Goal: Task Accomplishment & Management: Manage account settings

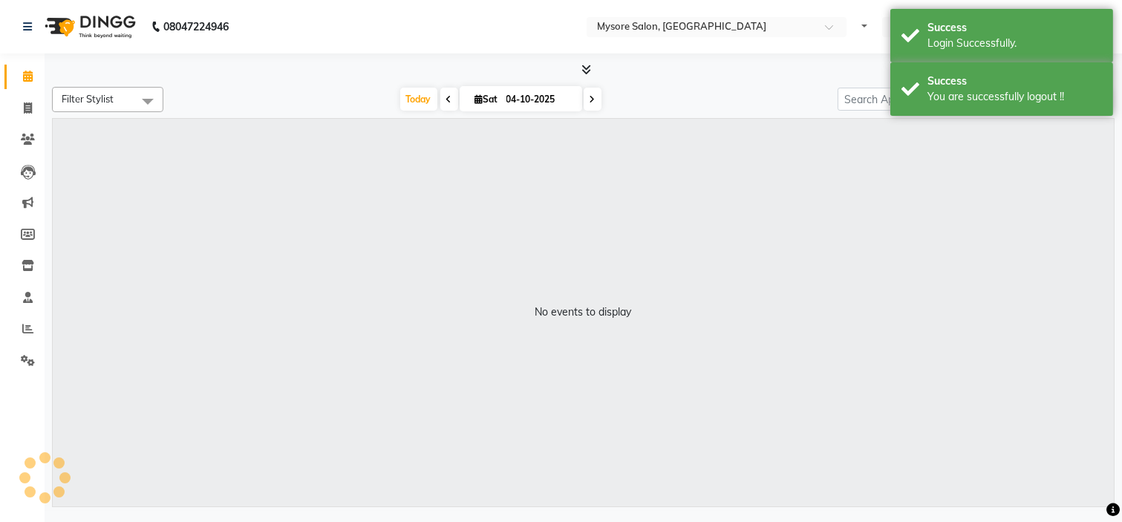
select select "en"
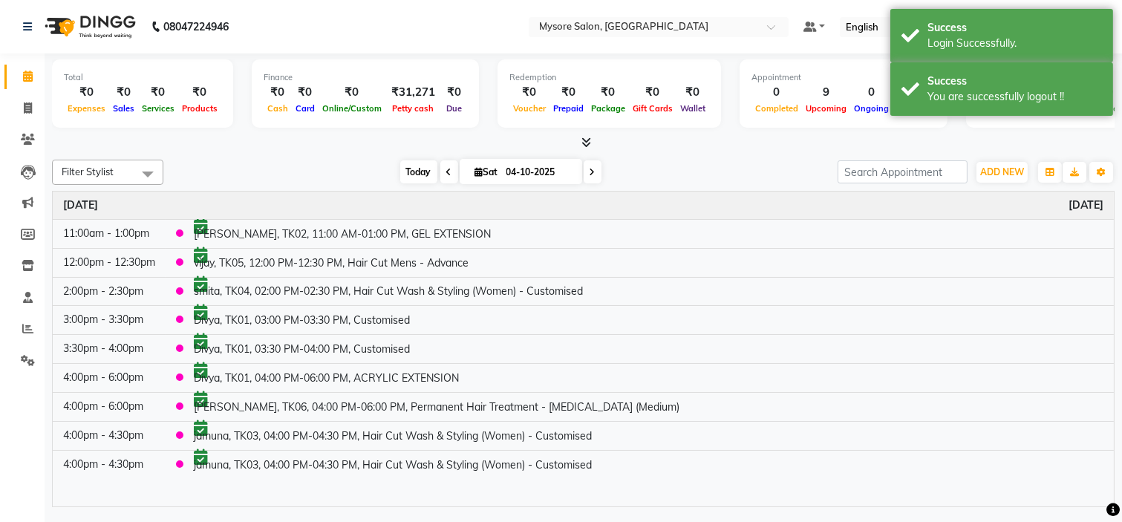
click at [421, 175] on span "Today" at bounding box center [418, 171] width 37 height 23
click at [23, 337] on span at bounding box center [28, 329] width 26 height 17
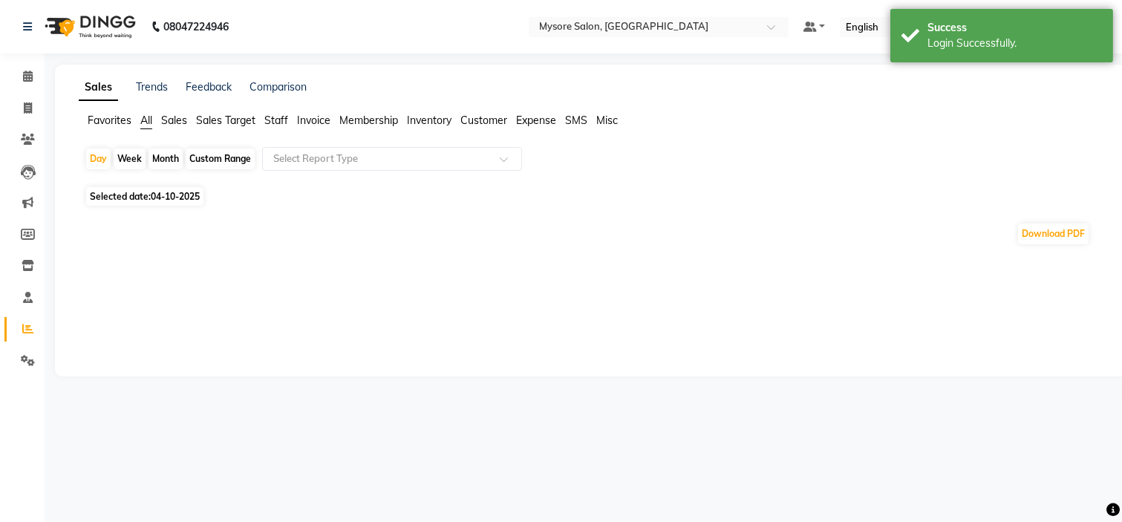
click at [146, 199] on span "Selected date: 04-10-2025" at bounding box center [144, 196] width 117 height 19
select select "10"
select select "2025"
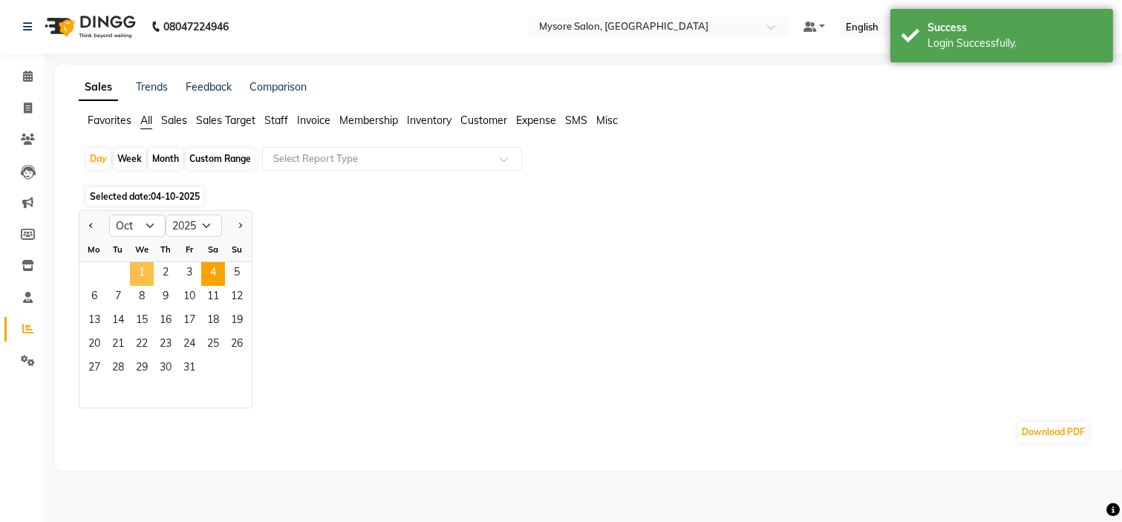
click at [138, 269] on span "1" at bounding box center [142, 274] width 24 height 24
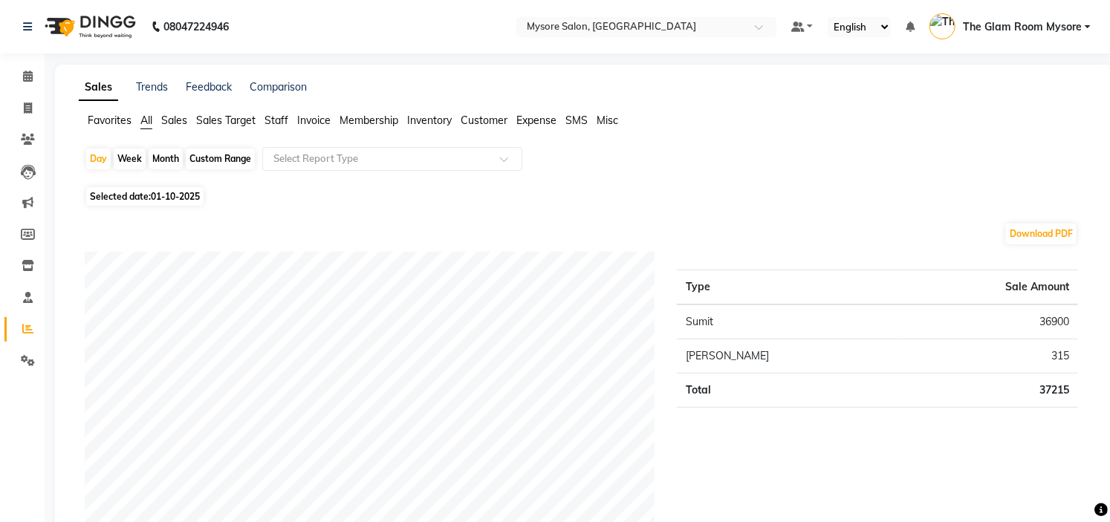
click at [1058, 333] on td "36900" at bounding box center [988, 321] width 179 height 35
copy td "36900"
click at [1060, 352] on td "315" at bounding box center [988, 356] width 179 height 34
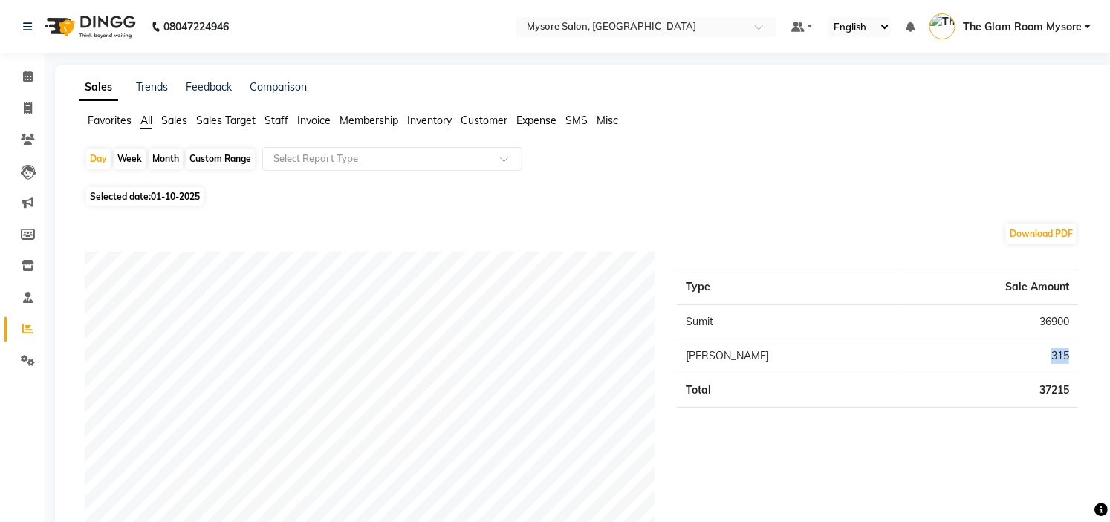
copy td "315"
click at [277, 123] on span "Staff" at bounding box center [276, 120] width 24 height 13
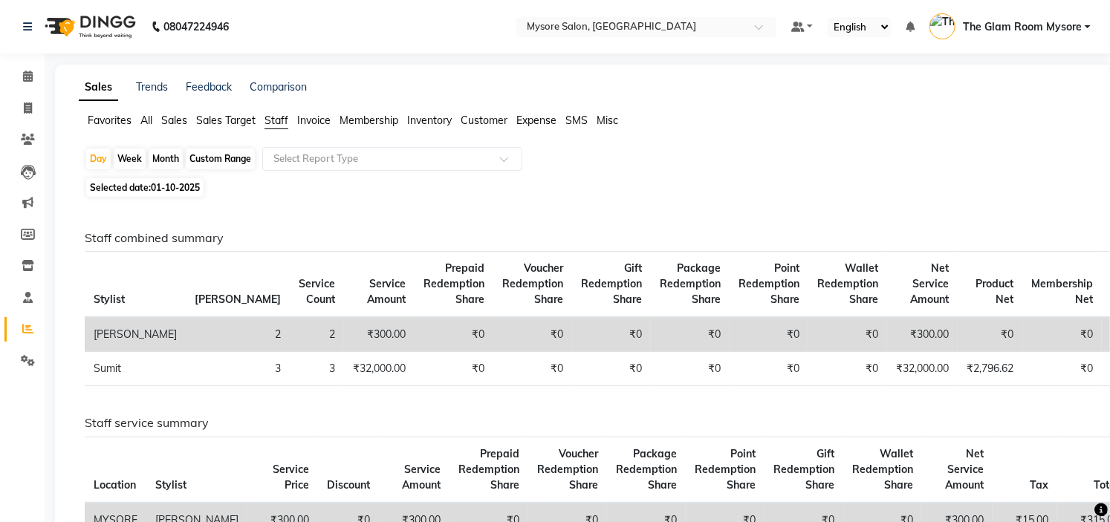
scroll to position [411, 0]
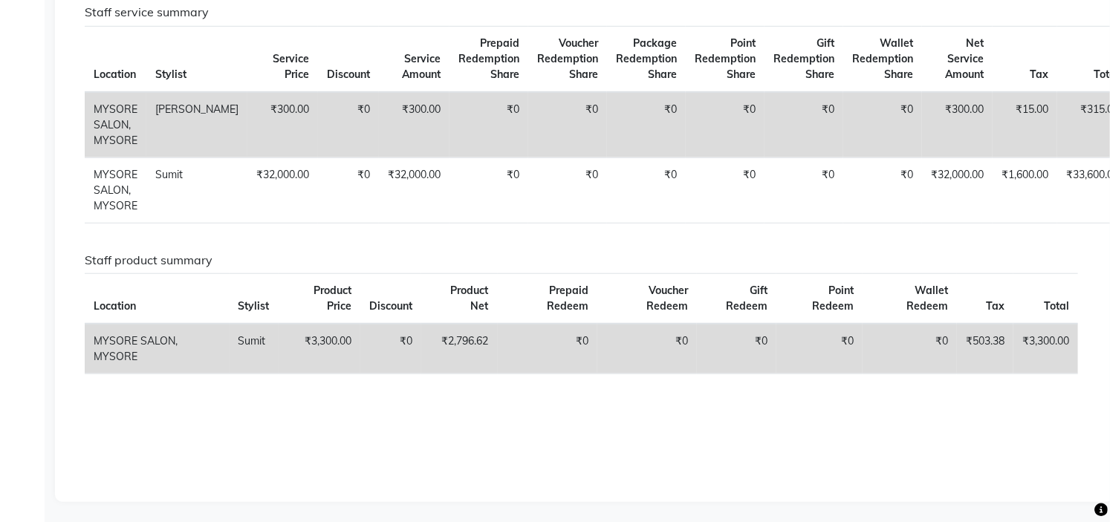
click at [323, 336] on td "₹3,300.00" at bounding box center [320, 349] width 82 height 51
copy td "3,300.00"
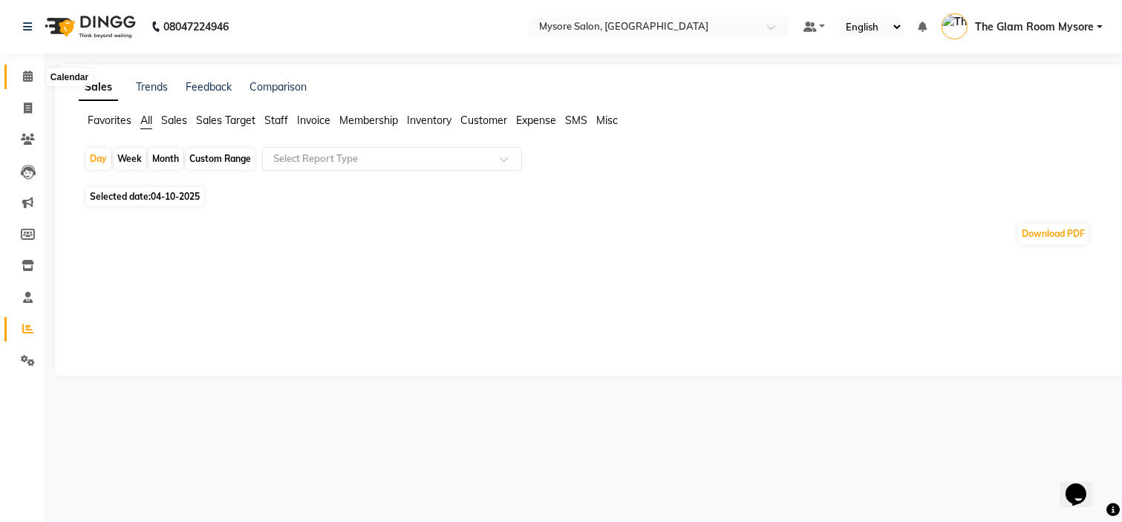
click at [18, 69] on span at bounding box center [28, 76] width 26 height 17
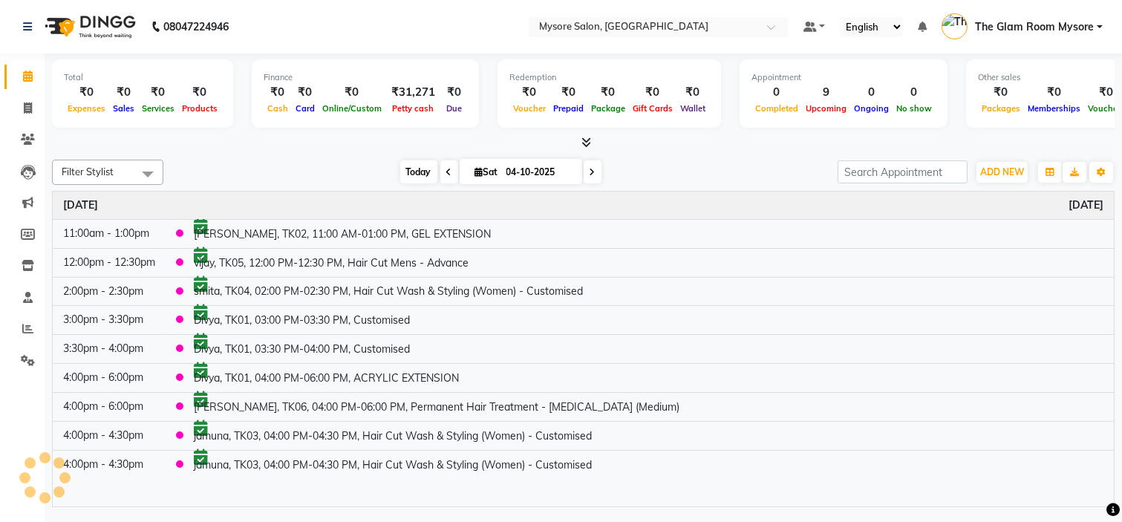
click at [417, 173] on span "Today" at bounding box center [418, 171] width 37 height 23
click at [400, 171] on span "Today" at bounding box center [418, 171] width 37 height 23
click at [405, 169] on span "Today" at bounding box center [418, 171] width 37 height 23
click at [666, 143] on div at bounding box center [583, 143] width 1063 height 16
click at [416, 176] on span "Today" at bounding box center [418, 171] width 37 height 23
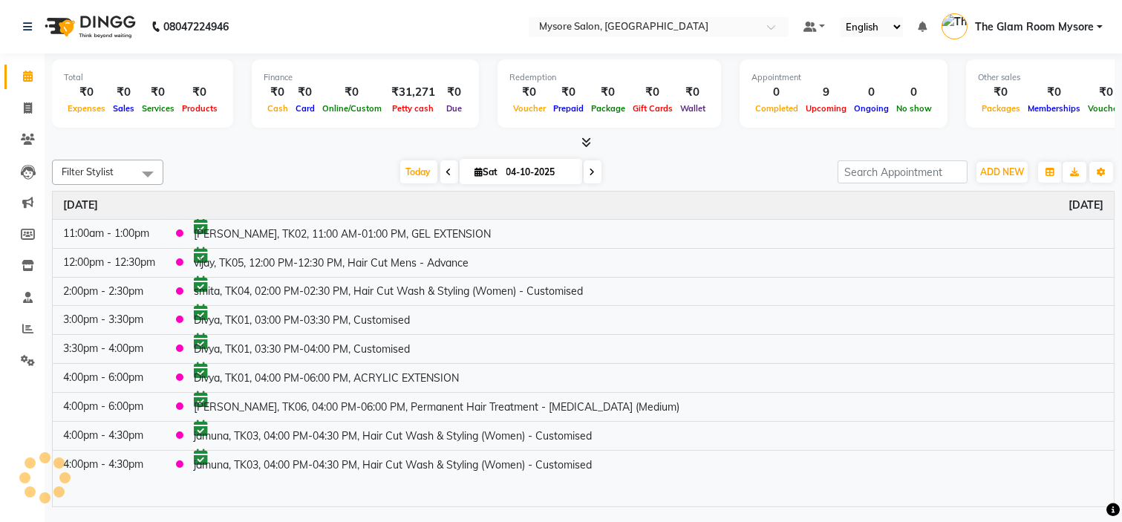
click at [250, 126] on div "Total ₹0 Expenses ₹0 Sales ₹0 Services ₹0 Products Finance ₹0 Cash ₹0 Card ₹0 O…" at bounding box center [583, 95] width 1063 height 73
click at [400, 172] on span "Today" at bounding box center [418, 171] width 37 height 23
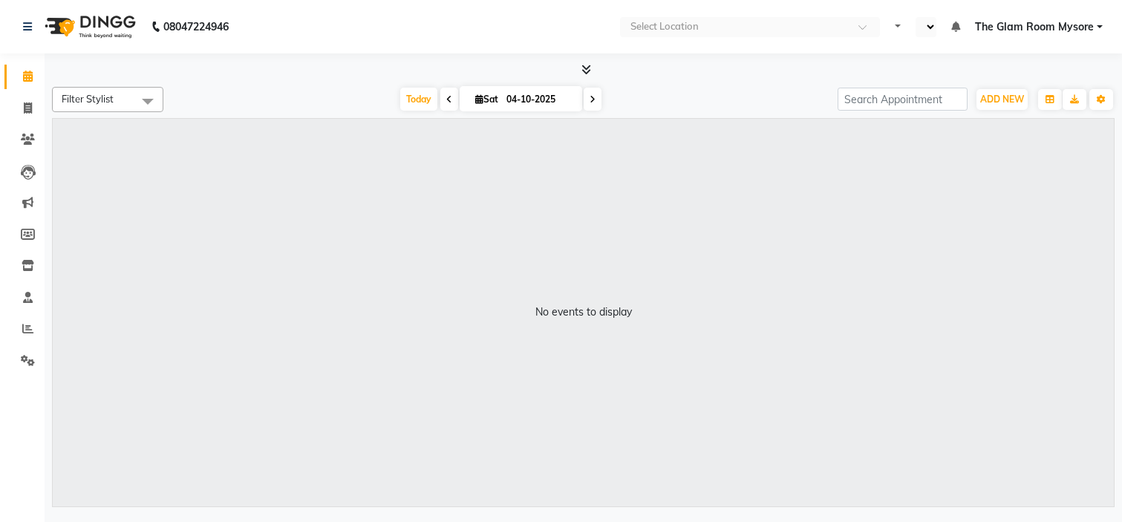
select select "en"
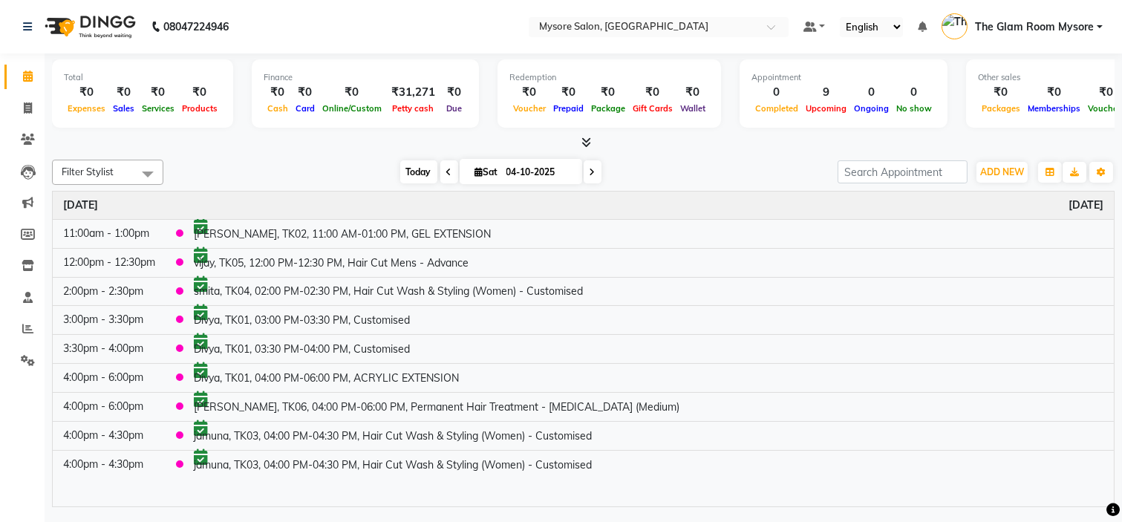
drag, startPoint x: 0, startPoint y: 0, endPoint x: 400, endPoint y: 172, distance: 434.8
click at [400, 172] on span "Today" at bounding box center [418, 171] width 37 height 23
click at [411, 168] on span "Today" at bounding box center [418, 171] width 37 height 23
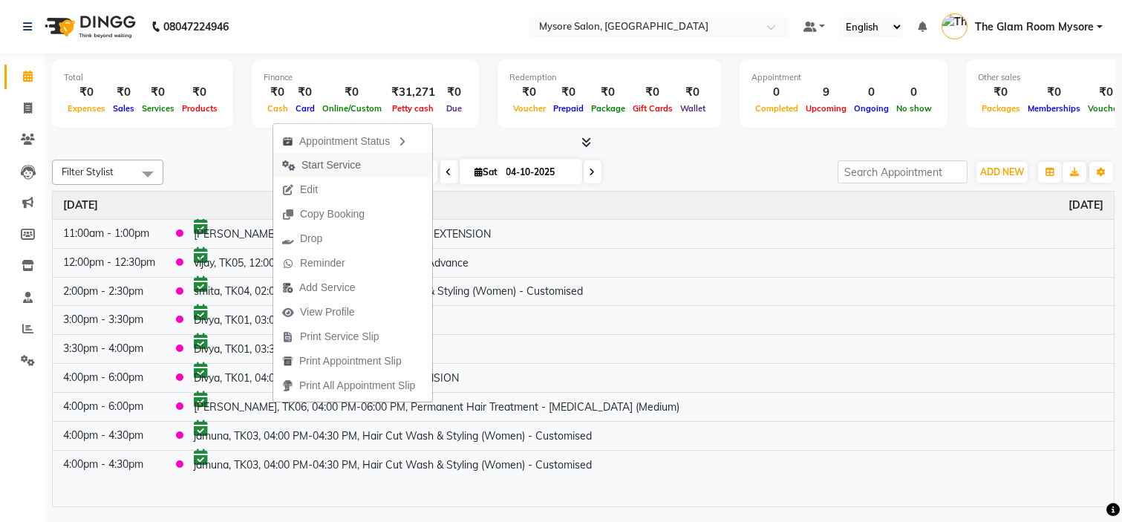
click at [325, 166] on span "Start Service" at bounding box center [331, 165] width 59 height 16
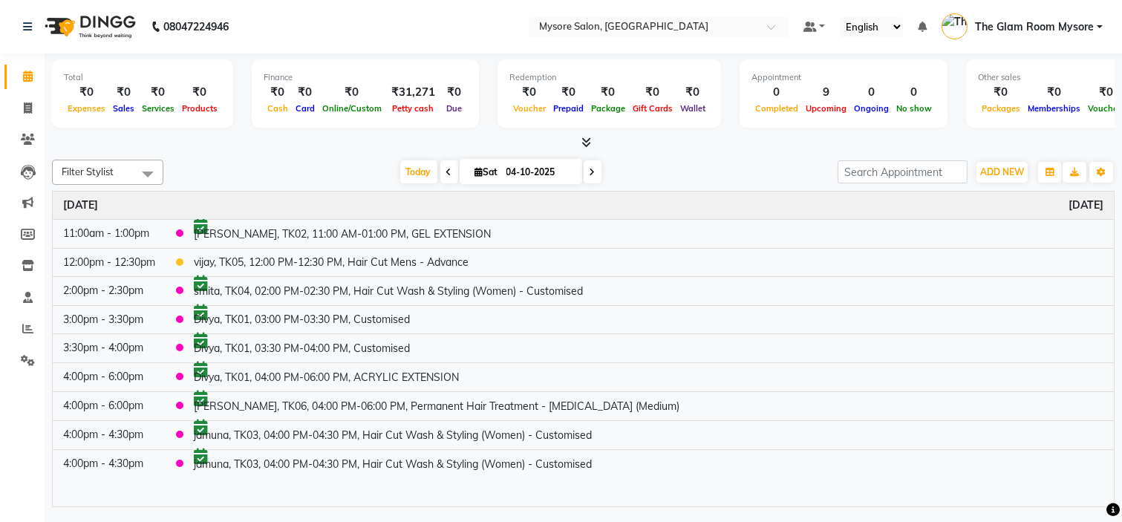
click at [258, 154] on div "Filter Stylist Select All Aning Ankita Arpitha Arti Ashwini Ayaan DR. Apurva Fa…" at bounding box center [583, 331] width 1063 height 354
click at [402, 172] on span "Today" at bounding box center [418, 171] width 37 height 23
click at [440, 172] on span at bounding box center [449, 171] width 18 height 23
type input "03-10-2025"
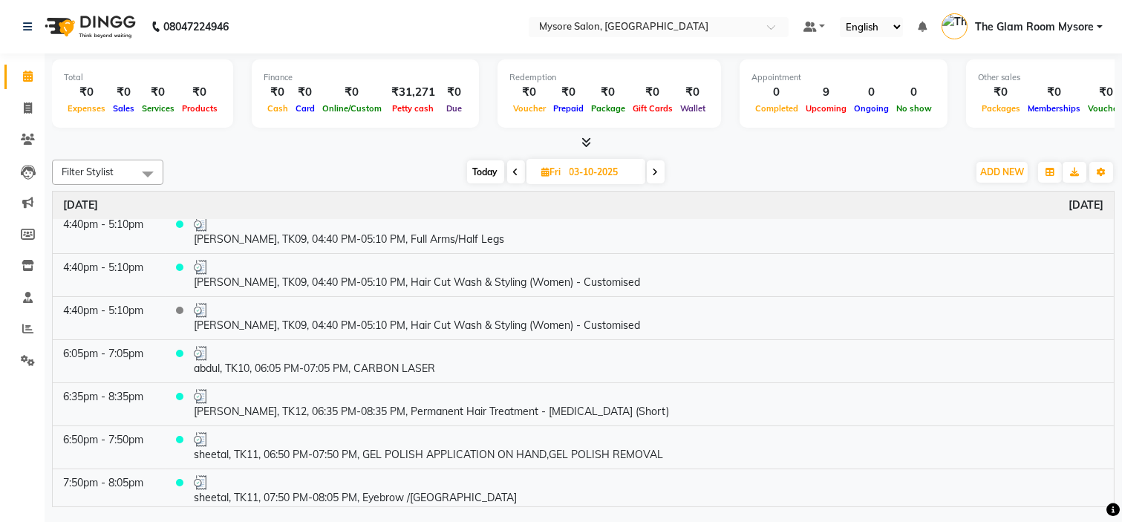
scroll to position [501, 0]
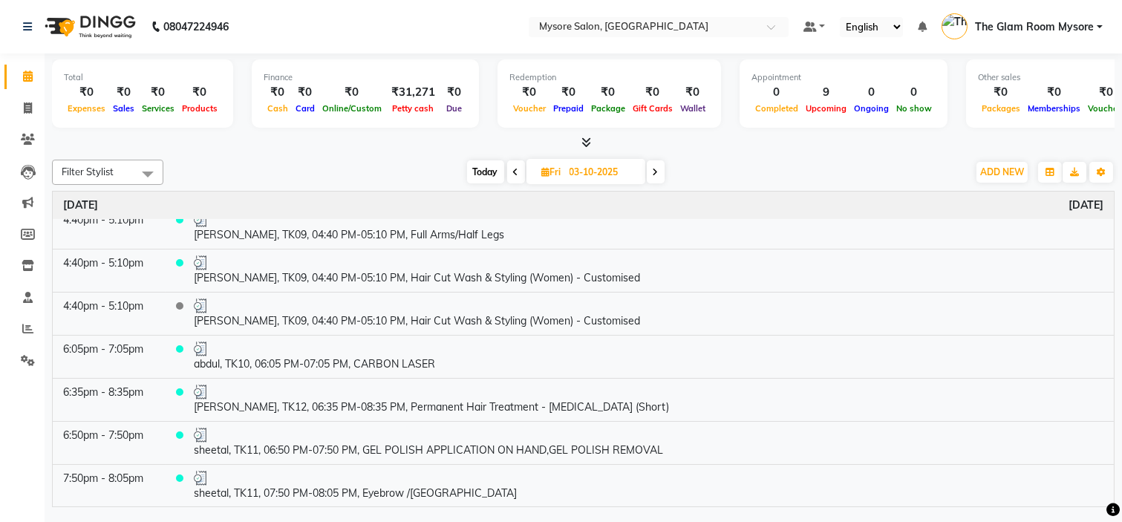
click at [1067, 24] on span "The Glam Room Mysore" at bounding box center [1034, 27] width 119 height 16
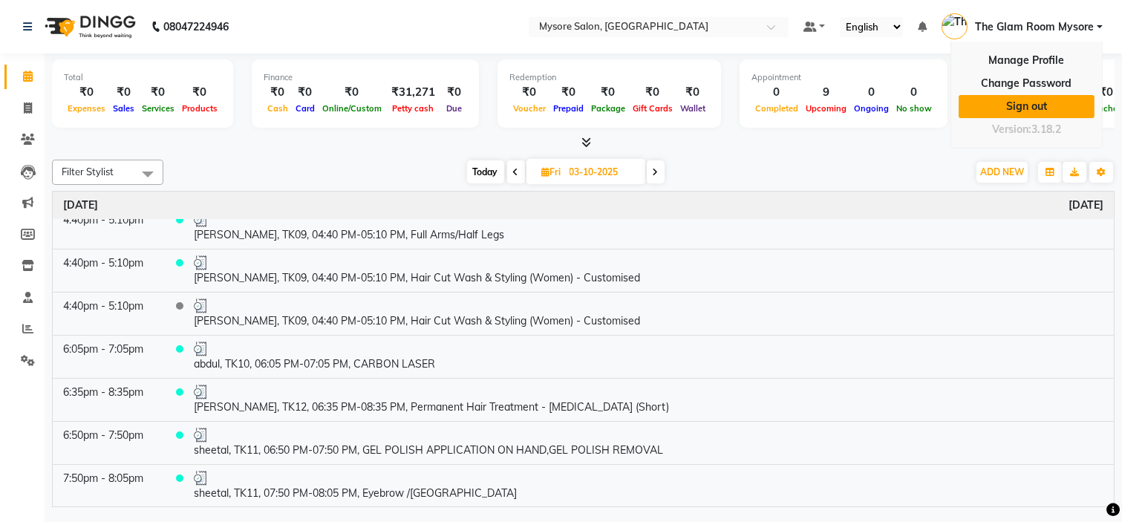
click at [1035, 104] on link "Sign out" at bounding box center [1027, 106] width 136 height 23
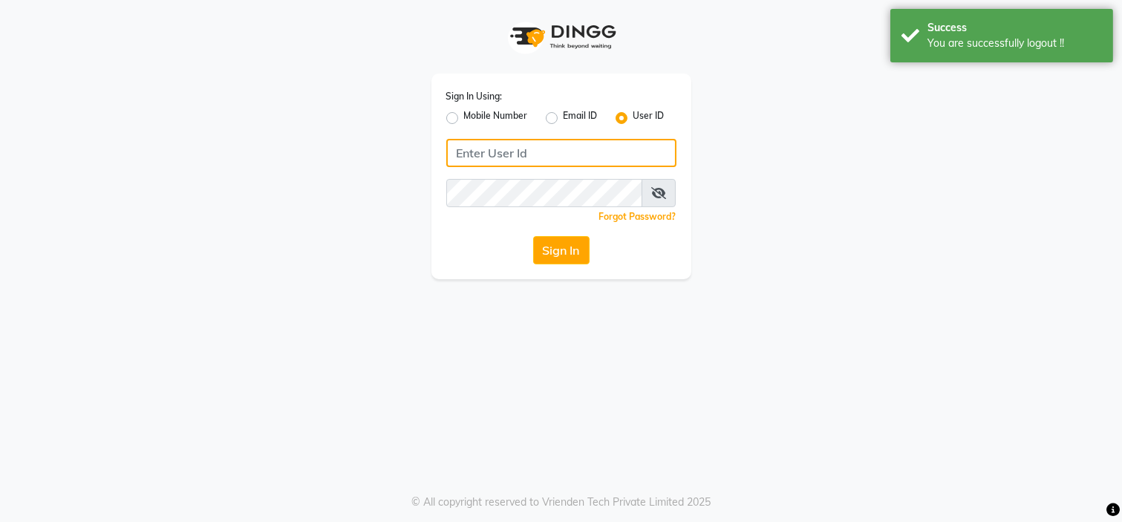
type input "7338156969"
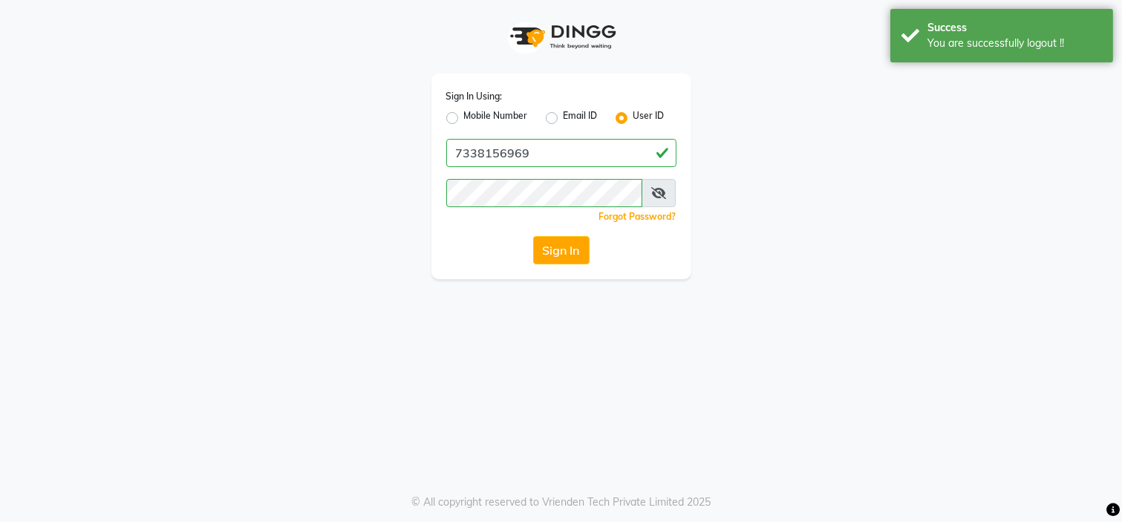
click at [464, 122] on label "Mobile Number" at bounding box center [496, 118] width 64 height 18
click at [464, 119] on input "Mobile Number" at bounding box center [469, 114] width 10 height 10
radio input "true"
radio input "false"
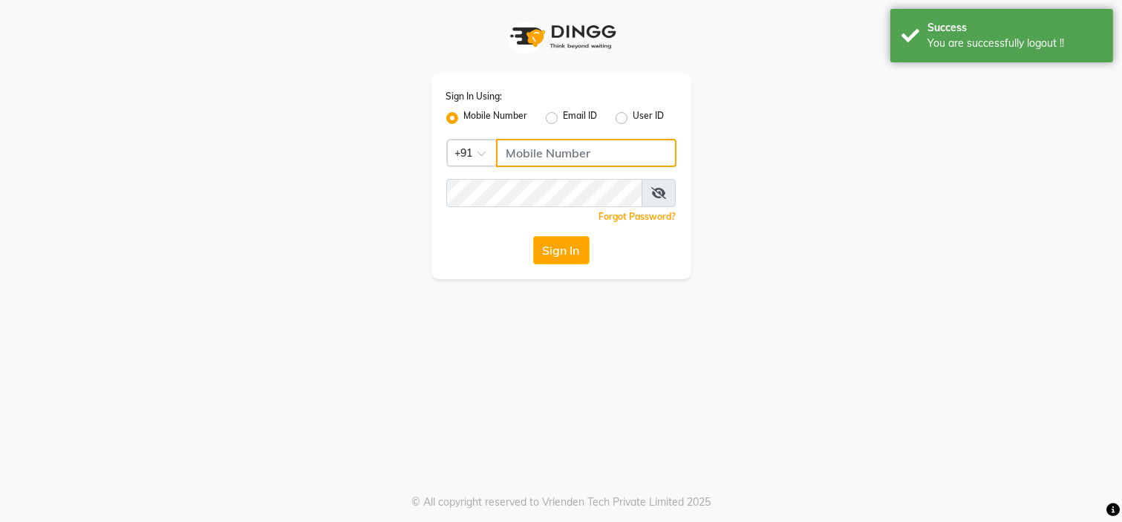
click at [554, 144] on input "Username" at bounding box center [586, 153] width 180 height 28
type input "9620417915"
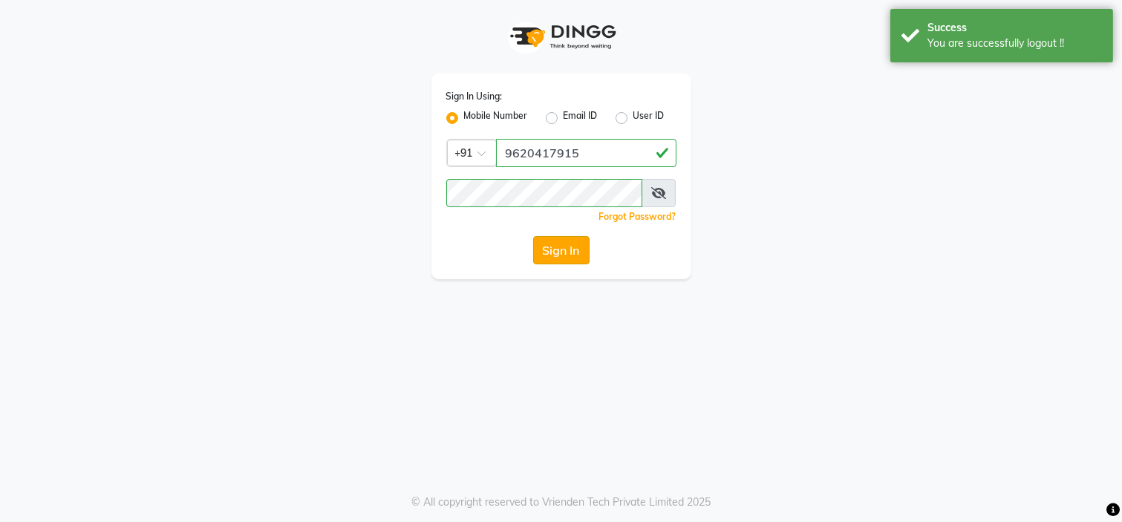
click at [561, 255] on button "Sign In" at bounding box center [561, 250] width 56 height 28
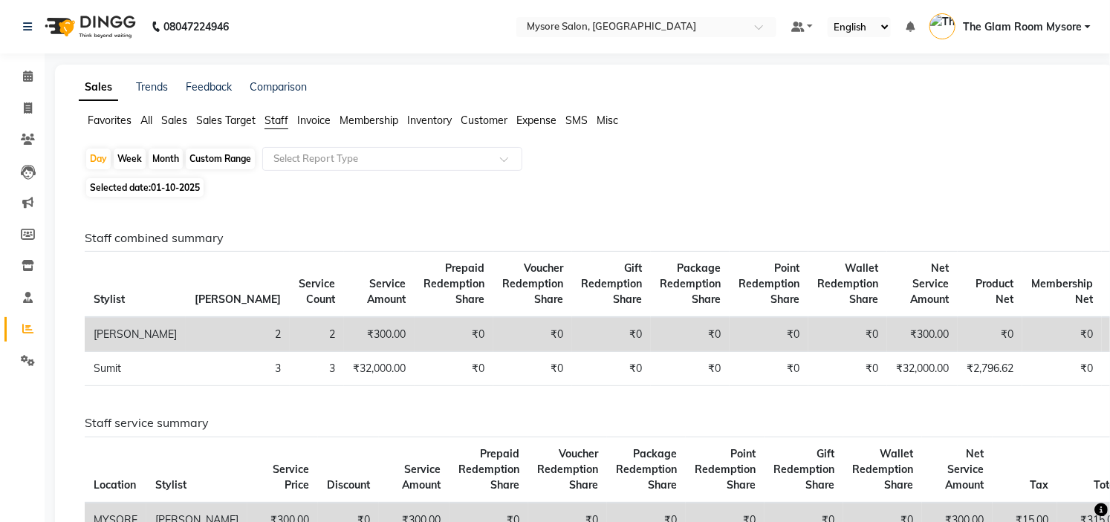
click at [160, 194] on span "Selected date: 01-10-2025" at bounding box center [144, 187] width 117 height 19
select select "10"
select select "2025"
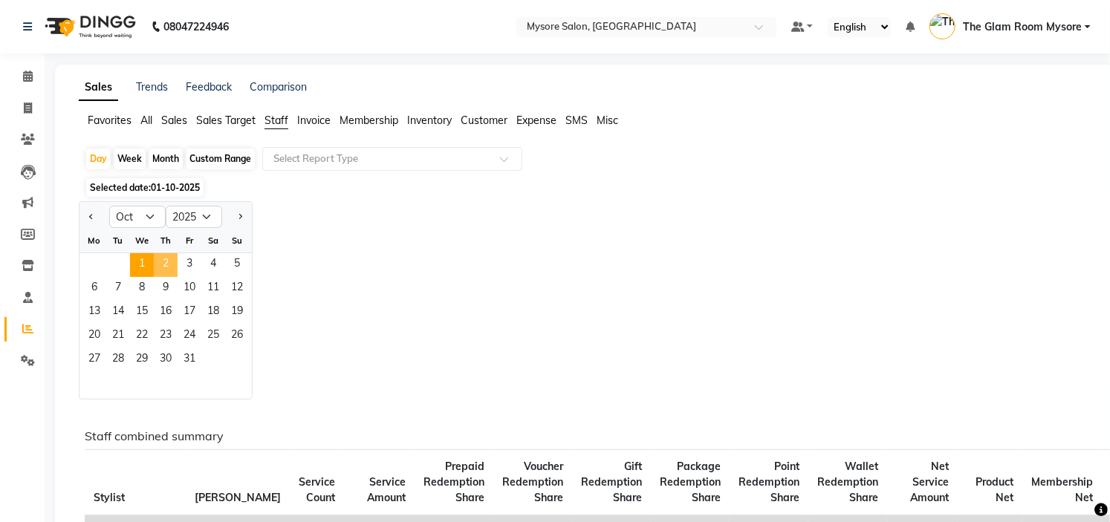
click at [171, 264] on span "2" at bounding box center [166, 265] width 24 height 24
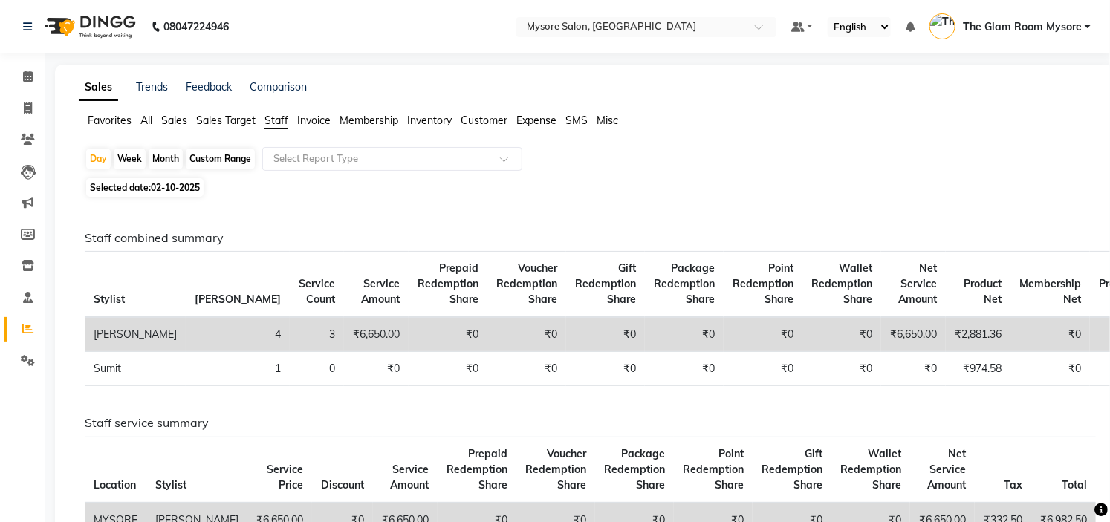
click at [143, 116] on span "All" at bounding box center [146, 120] width 12 height 13
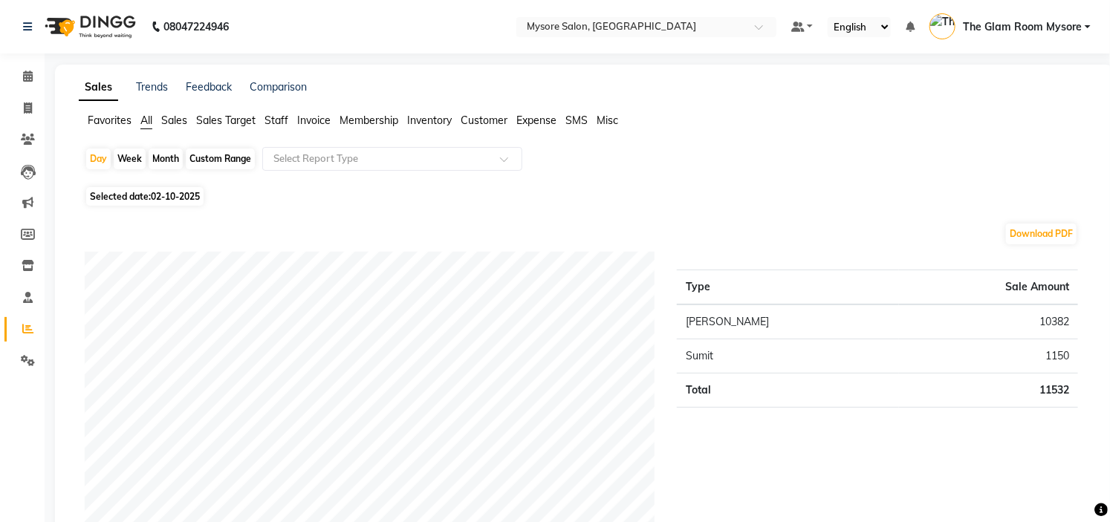
click at [1055, 316] on td "10382" at bounding box center [988, 321] width 179 height 35
copy td "10382"
click at [1055, 351] on td "1150" at bounding box center [988, 356] width 179 height 34
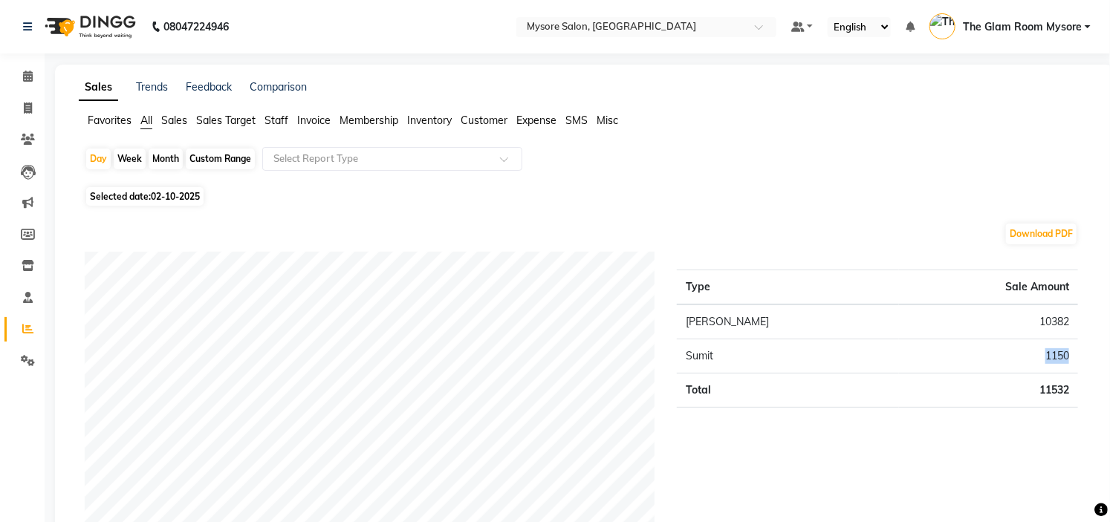
copy td "1150"
click at [284, 114] on span "Staff" at bounding box center [276, 120] width 24 height 13
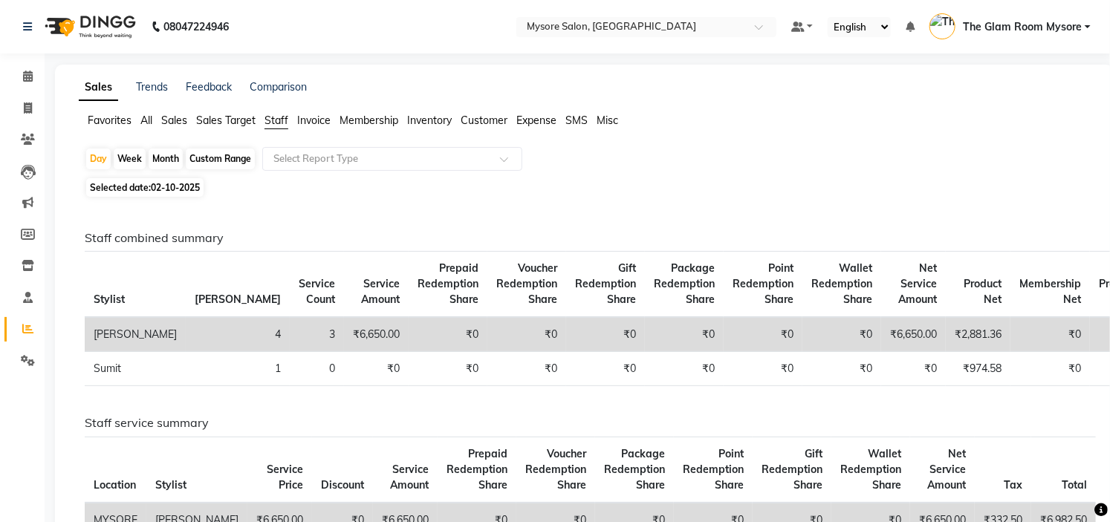
scroll to position [396, 0]
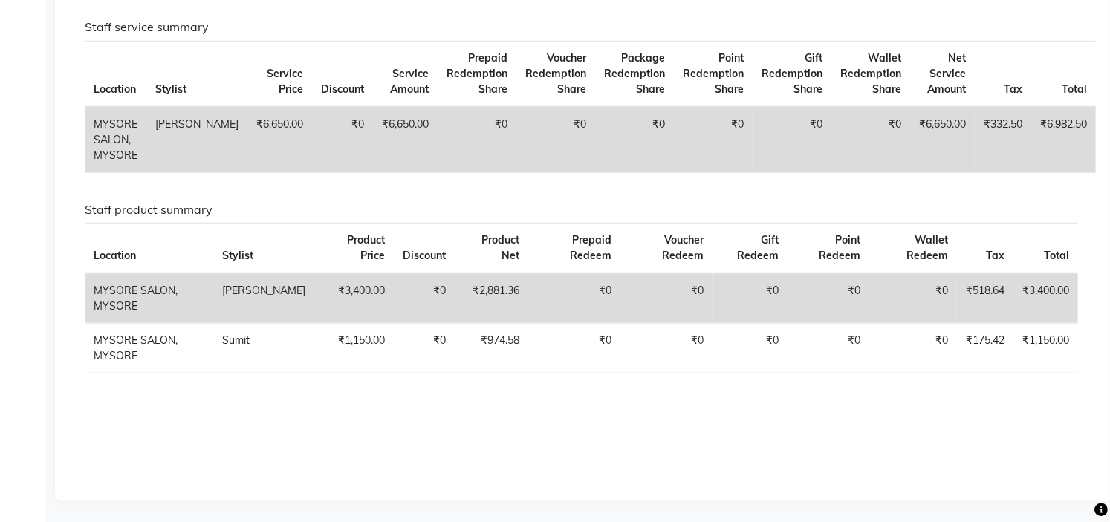
click at [328, 287] on td "₹3,400.00" at bounding box center [353, 298] width 79 height 51
copy td "3,400.00"
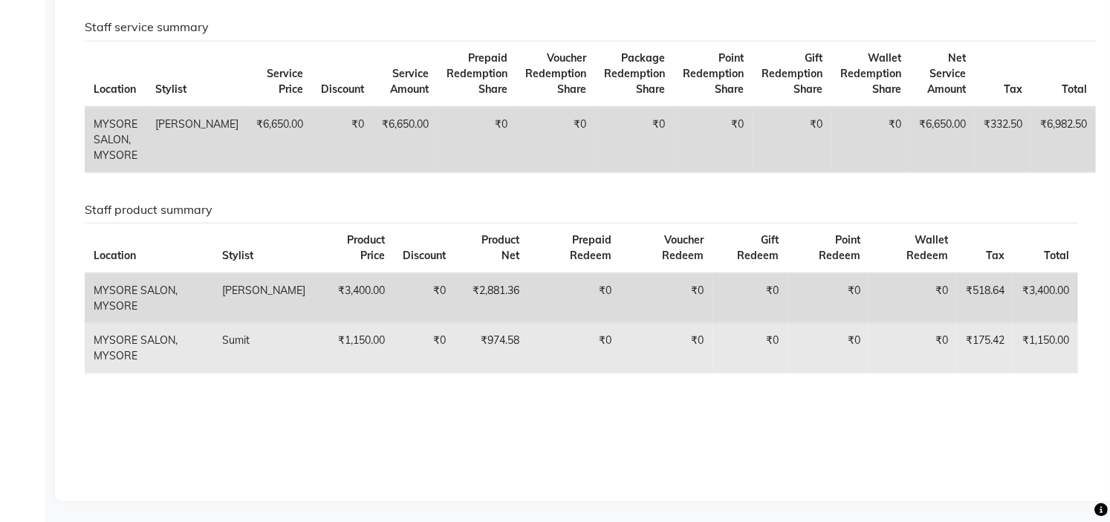
click at [331, 336] on td "₹1,150.00" at bounding box center [353, 348] width 79 height 50
copy td "1,150.00"
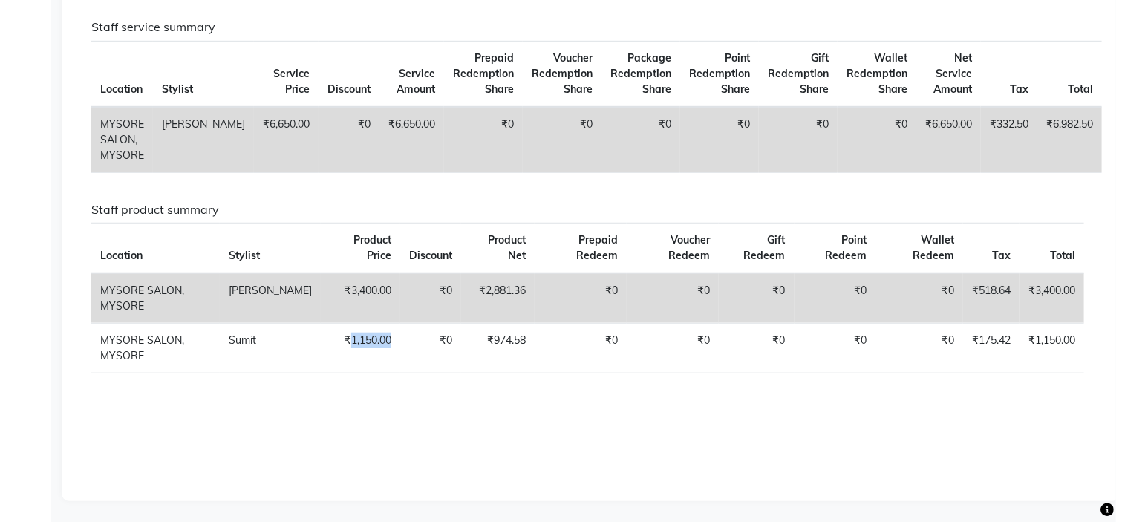
scroll to position [0, 0]
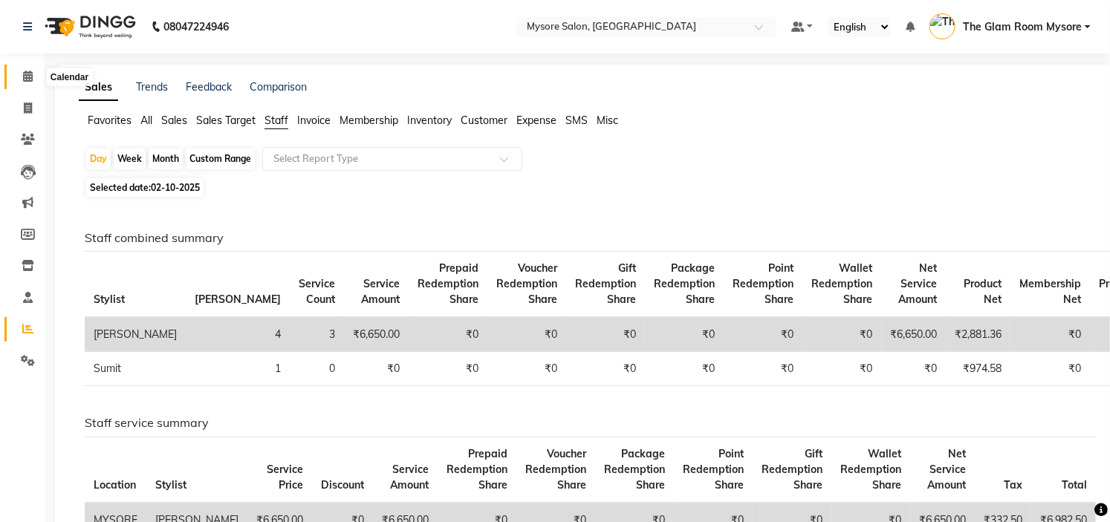
click at [30, 76] on icon at bounding box center [28, 76] width 10 height 11
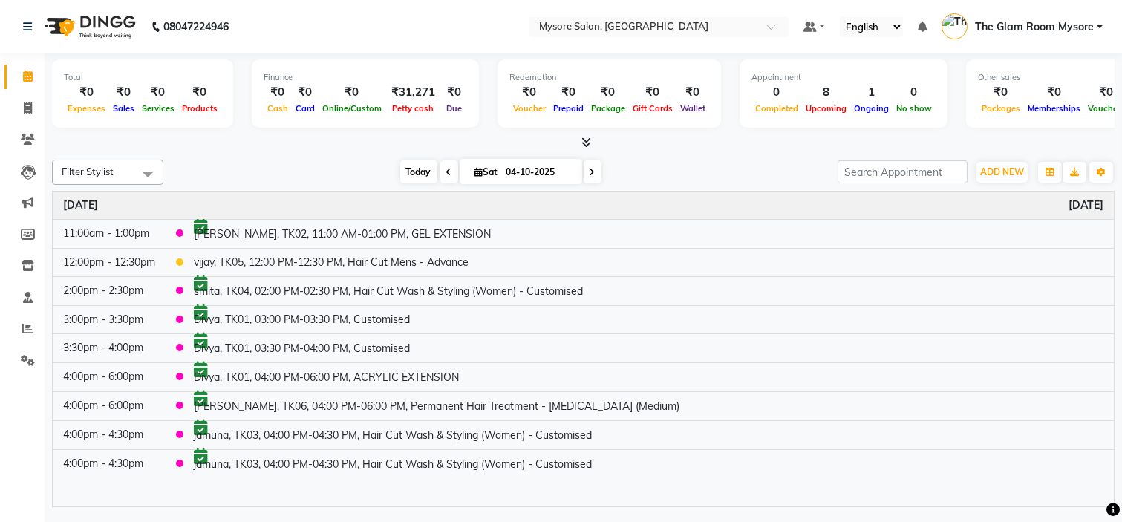
click at [417, 177] on span "Today" at bounding box center [418, 171] width 37 height 23
click at [414, 173] on span "Today" at bounding box center [418, 171] width 37 height 23
click at [440, 172] on span at bounding box center [449, 171] width 18 height 23
type input "03-10-2025"
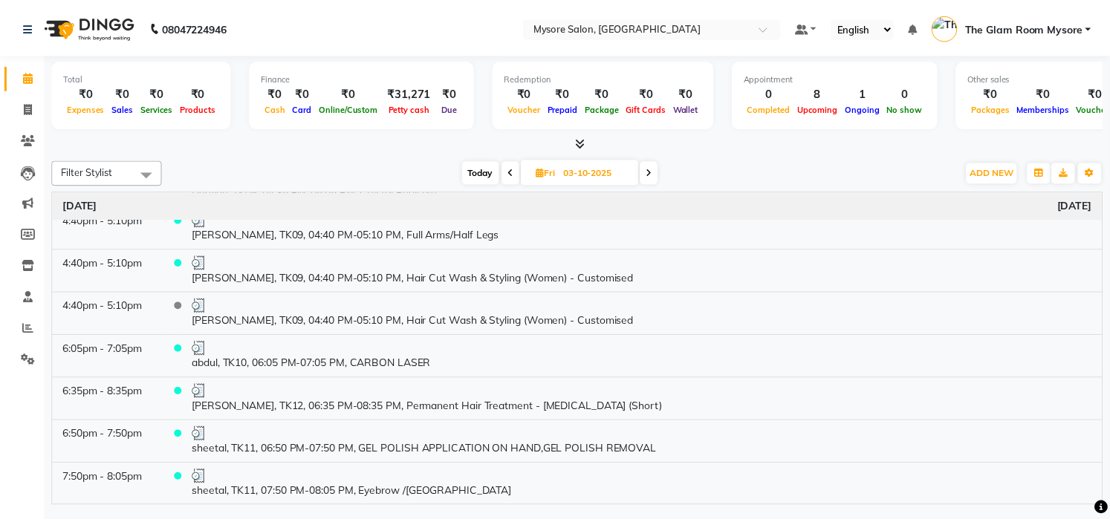
scroll to position [501, 0]
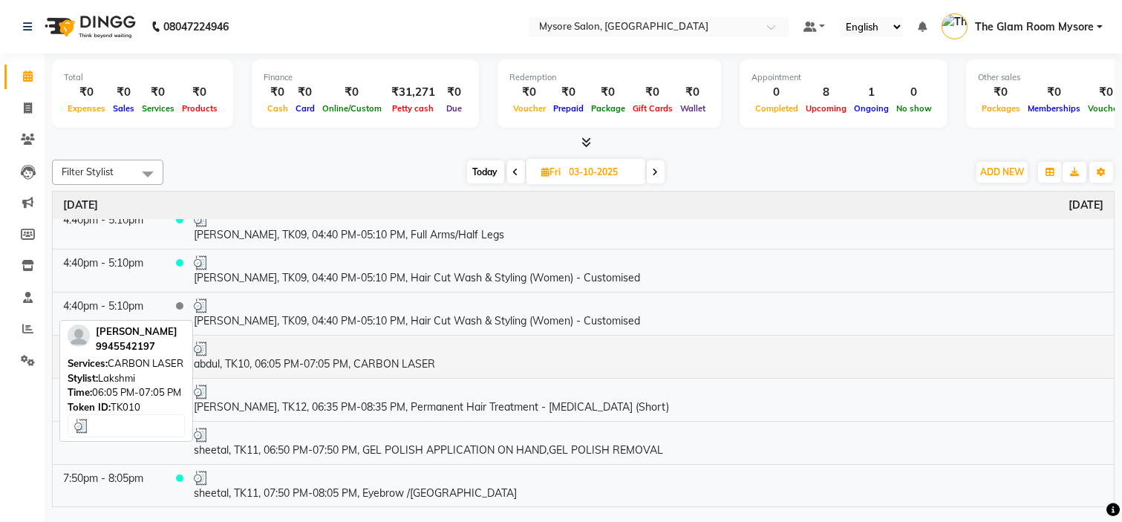
click at [478, 368] on td "abdul, TK10, 06:05 PM-07:05 PM, CARBON LASER" at bounding box center [648, 356] width 931 height 43
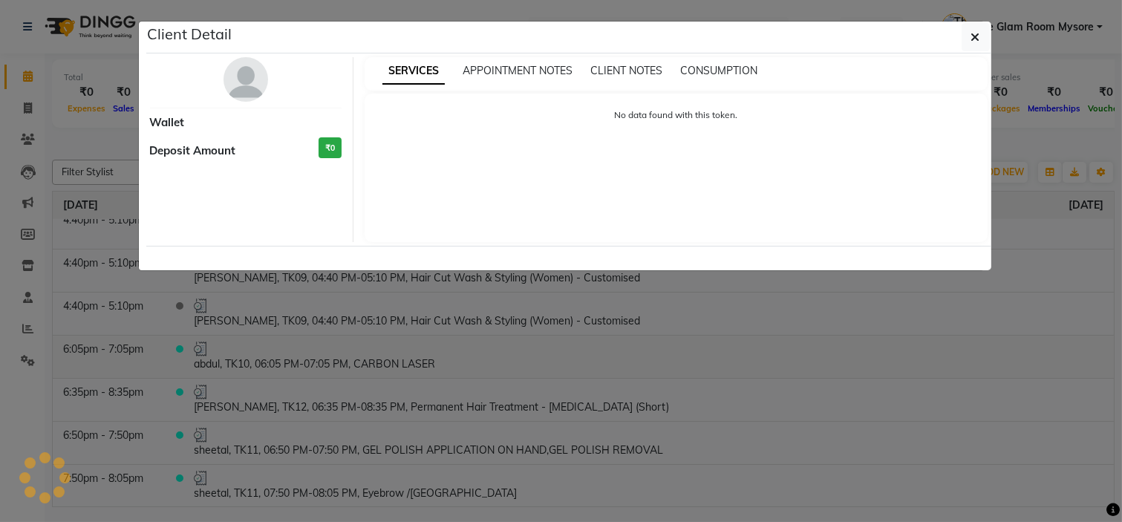
select select "3"
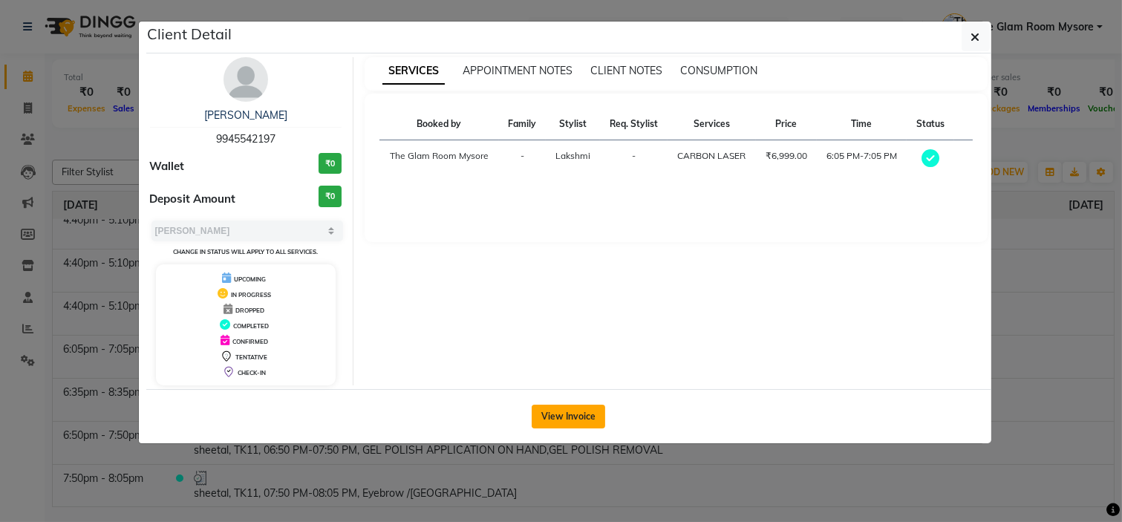
click at [568, 416] on button "View Invoice" at bounding box center [569, 417] width 74 height 24
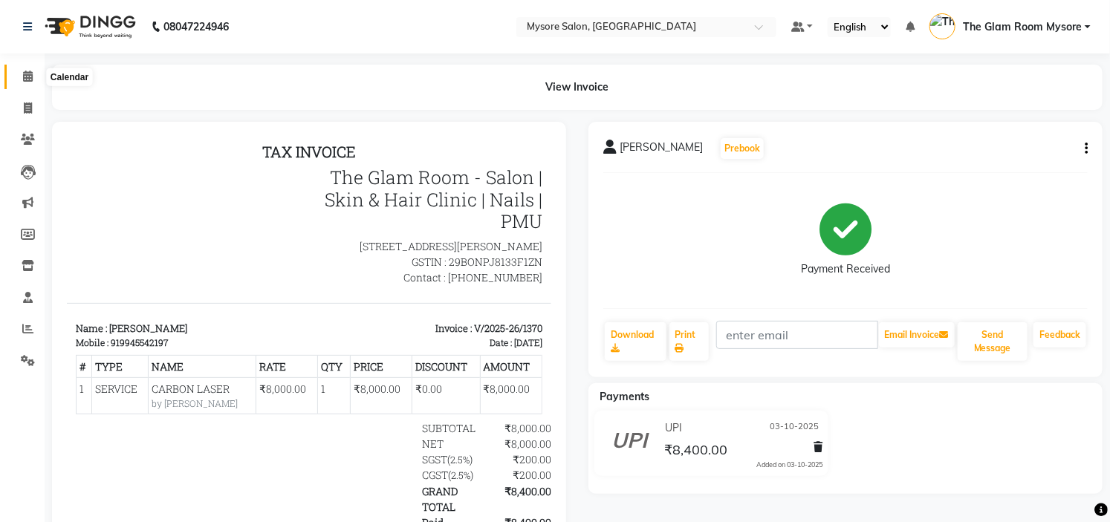
click at [21, 79] on span at bounding box center [28, 76] width 26 height 17
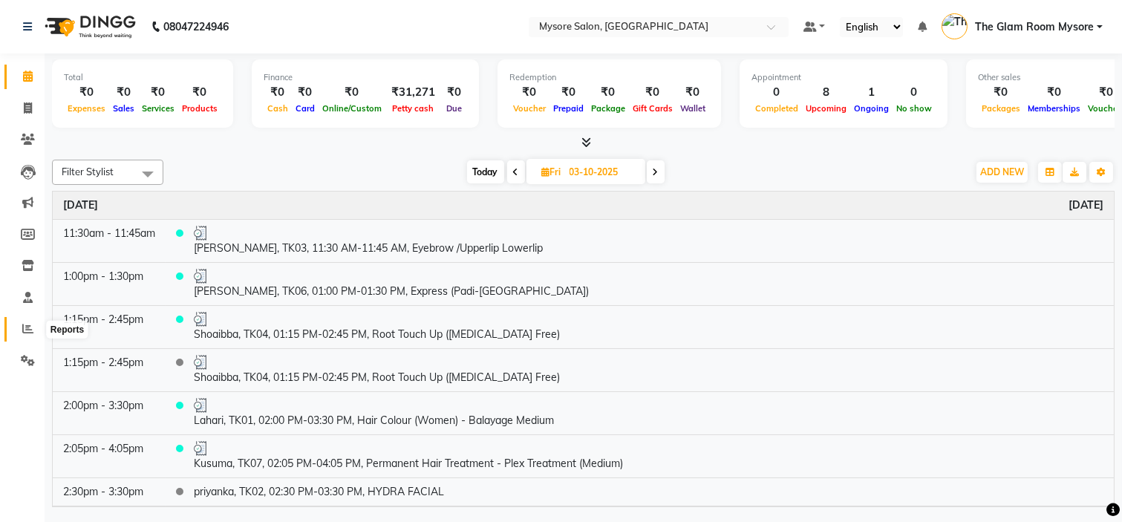
click at [22, 333] on icon at bounding box center [27, 328] width 11 height 11
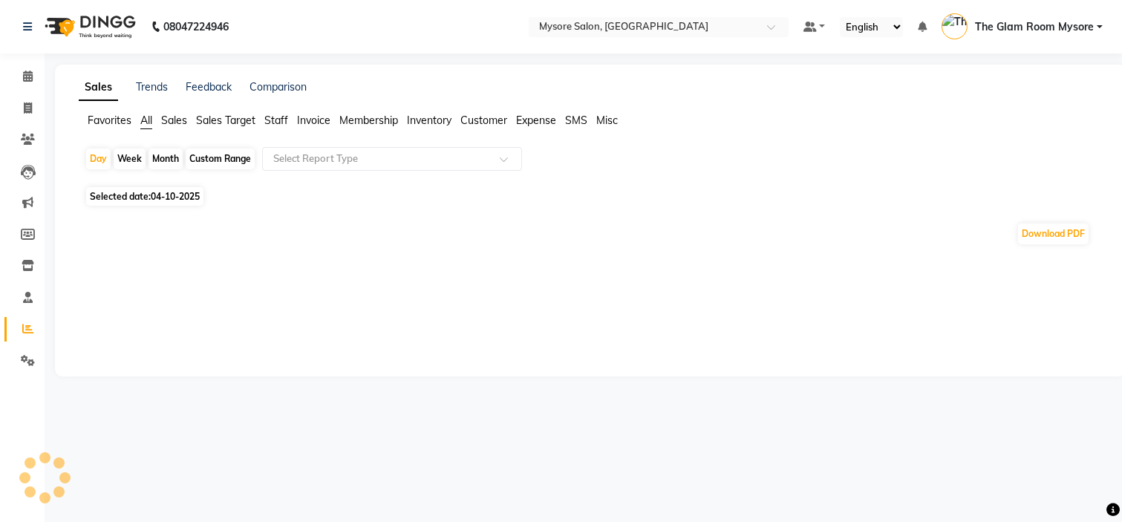
click at [152, 192] on span "Selected date: [DATE]" at bounding box center [144, 196] width 117 height 19
select select "10"
select select "2025"
click at [143, 190] on span "Selected date: [DATE]" at bounding box center [144, 196] width 117 height 19
select select "10"
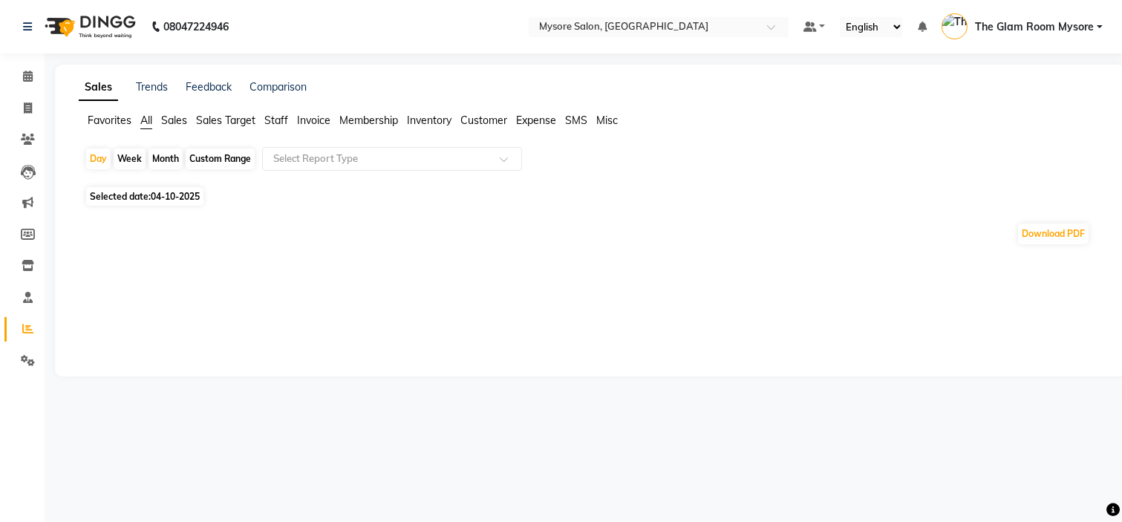
select select "2025"
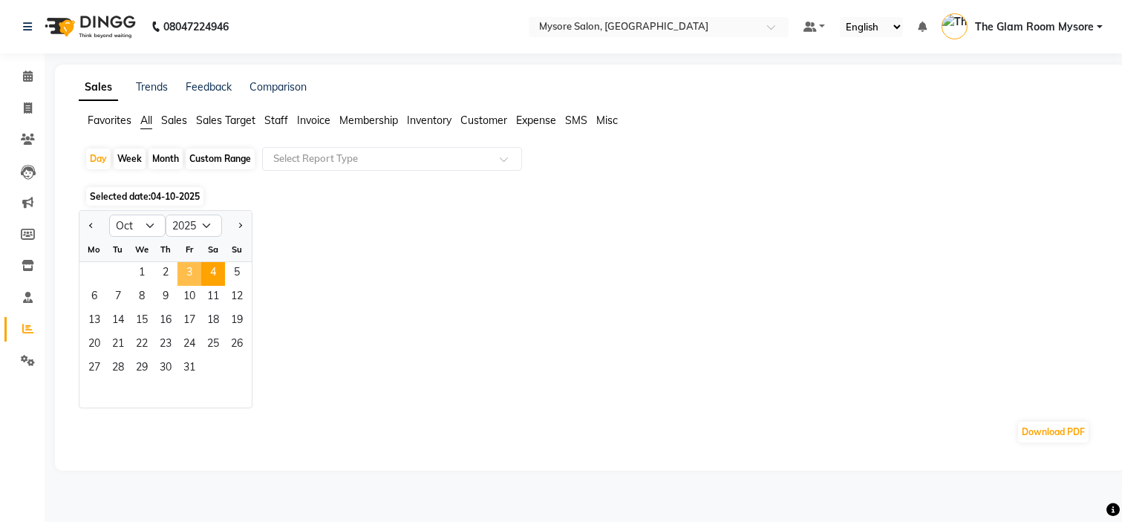
click at [186, 273] on span "3" at bounding box center [189, 274] width 24 height 24
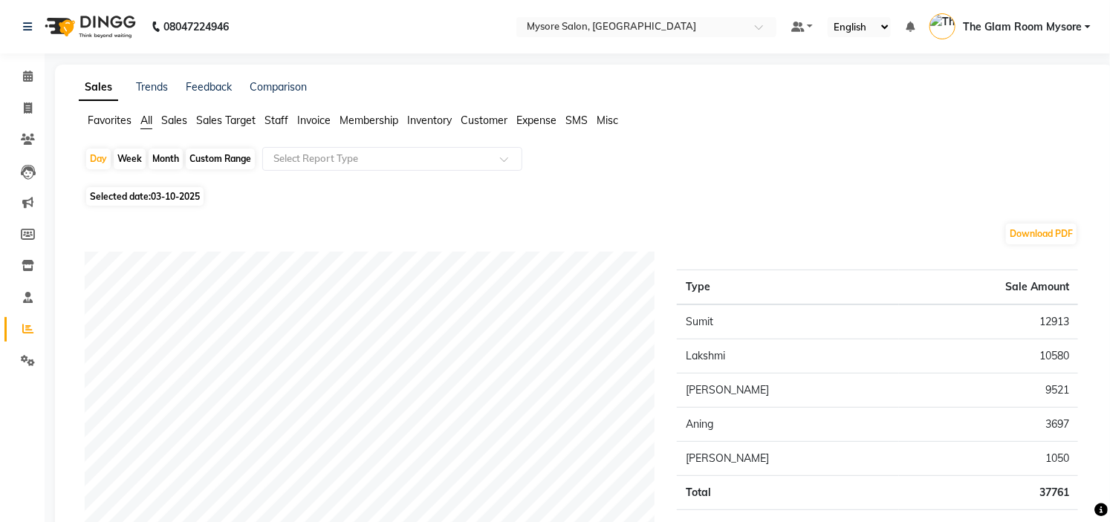
click at [158, 199] on span "03-10-2025" at bounding box center [175, 196] width 49 height 11
select select "10"
select select "2025"
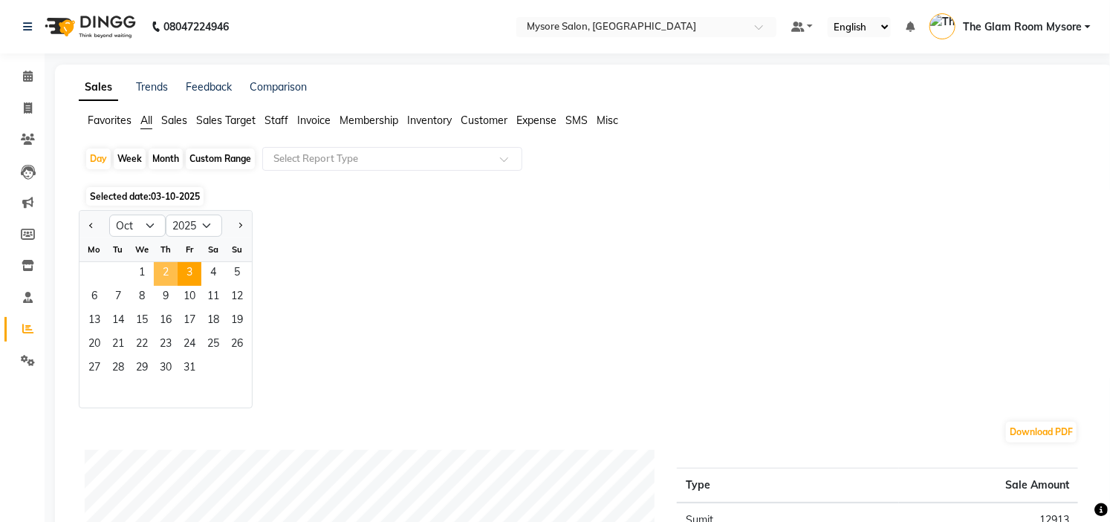
click at [159, 270] on span "2" at bounding box center [166, 274] width 24 height 24
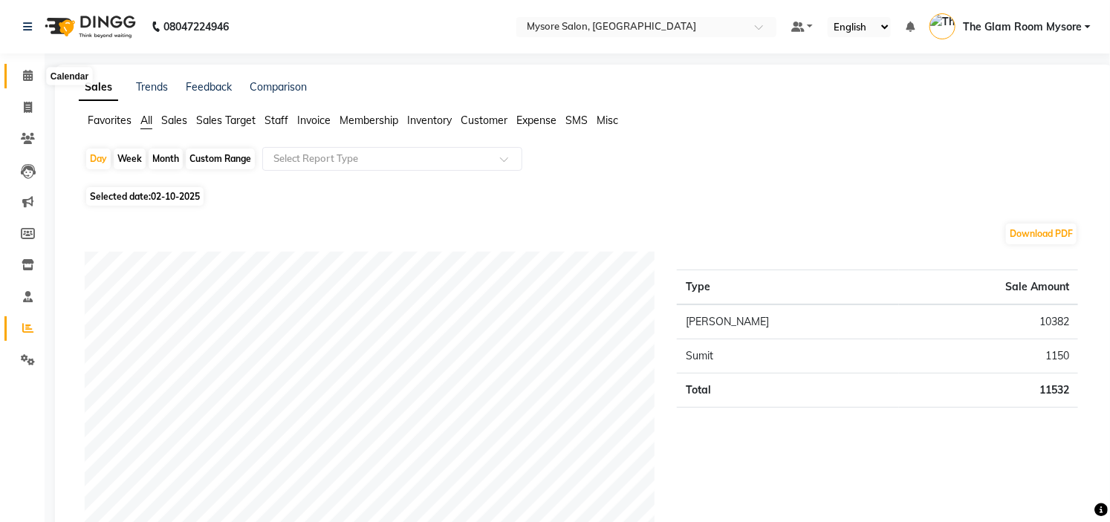
click at [30, 74] on icon at bounding box center [28, 75] width 10 height 11
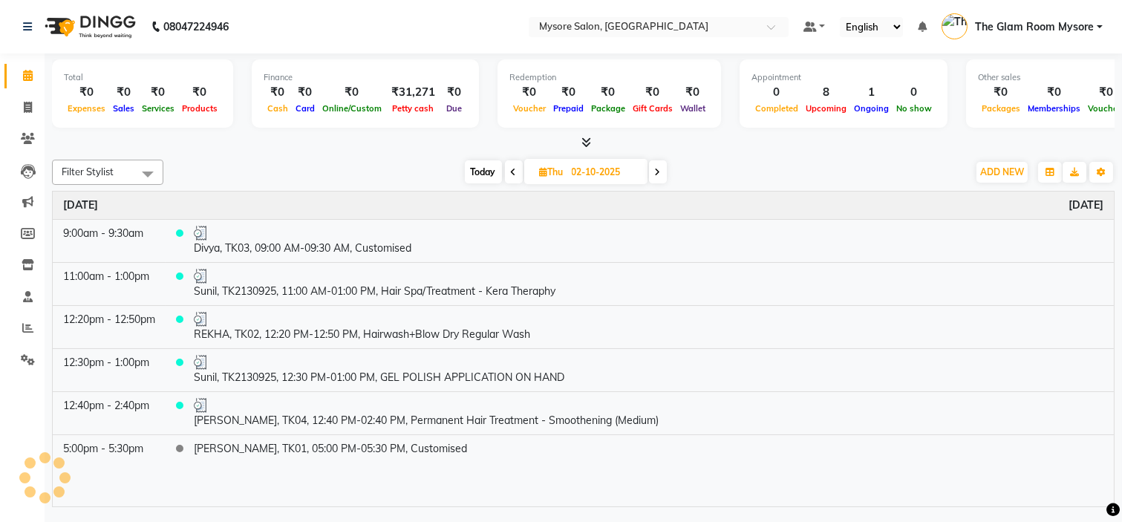
click at [492, 167] on span "Today" at bounding box center [483, 171] width 37 height 23
type input "04-10-2025"
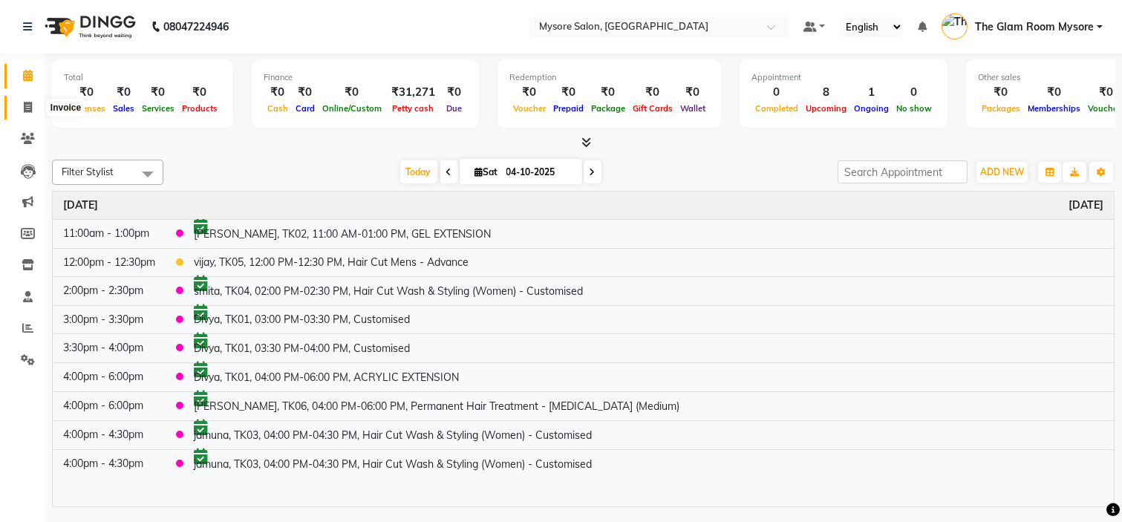
click at [39, 100] on span at bounding box center [28, 108] width 26 height 17
select select "4255"
select select "service"
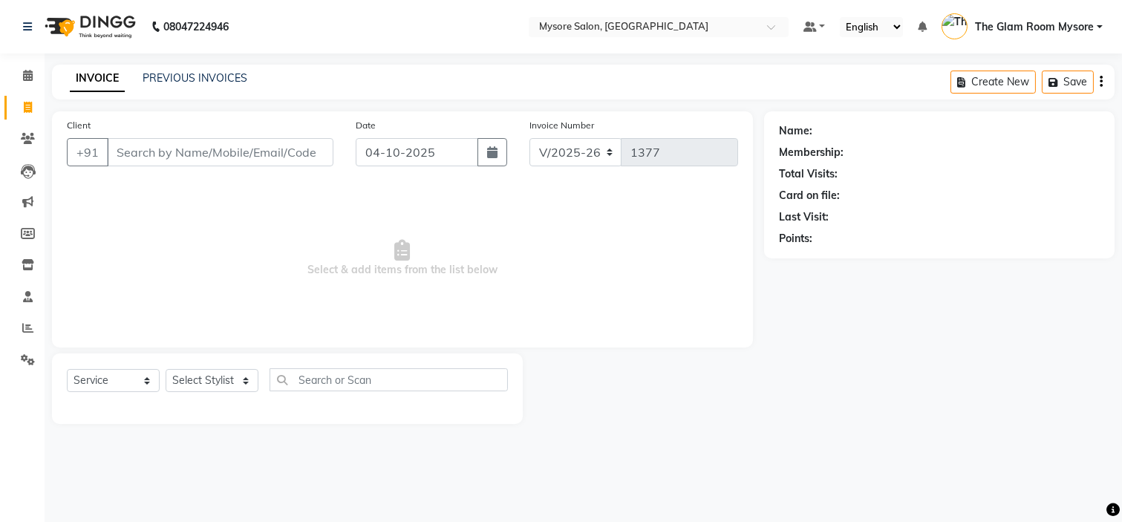
click at [206, 160] on input "Client" at bounding box center [220, 152] width 227 height 28
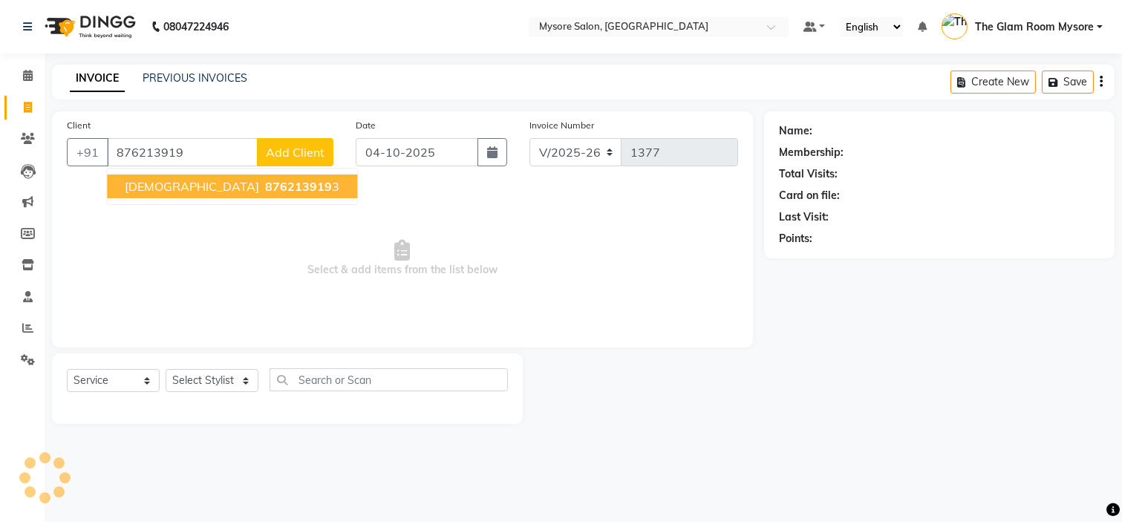
click at [265, 193] on span "876213919" at bounding box center [298, 186] width 67 height 15
type input "8762139193"
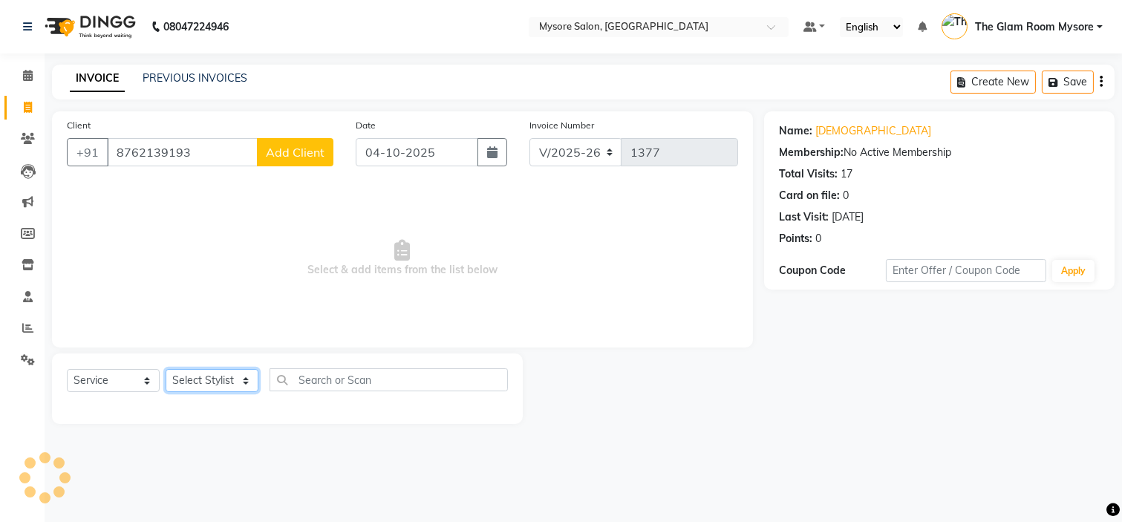
click at [232, 383] on select "Select Stylist [PERSON_NAME] [PERSON_NAME] Ashwini Ayaan DR. Apurva [PERSON_NAM…" at bounding box center [212, 380] width 93 height 23
click at [387, 265] on span "Select & add items from the list below" at bounding box center [402, 258] width 671 height 149
click at [152, 151] on input "8762139193" at bounding box center [182, 152] width 151 height 28
click at [17, 76] on span at bounding box center [28, 76] width 26 height 17
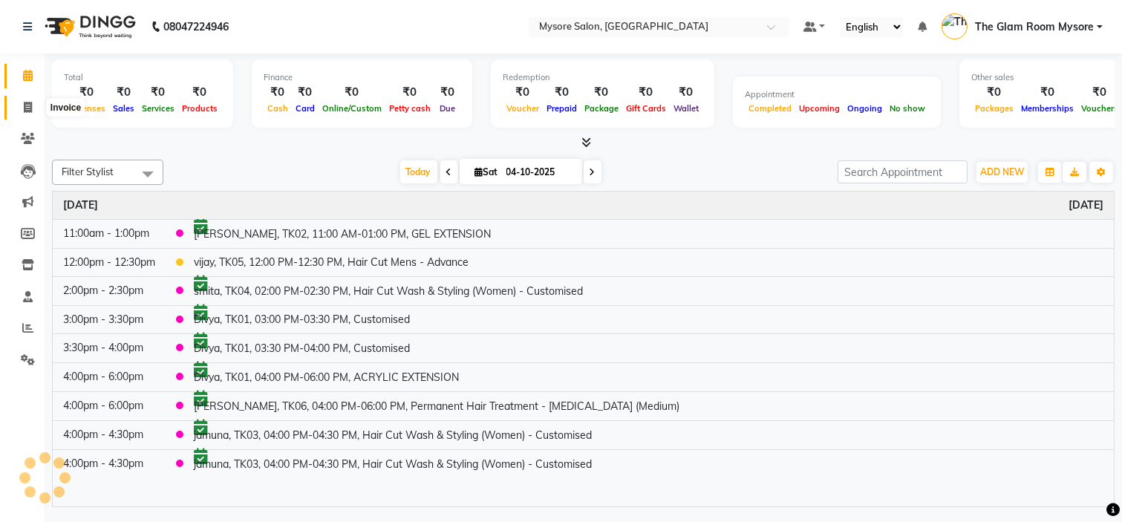
click at [30, 102] on icon at bounding box center [28, 107] width 8 height 11
select select "service"
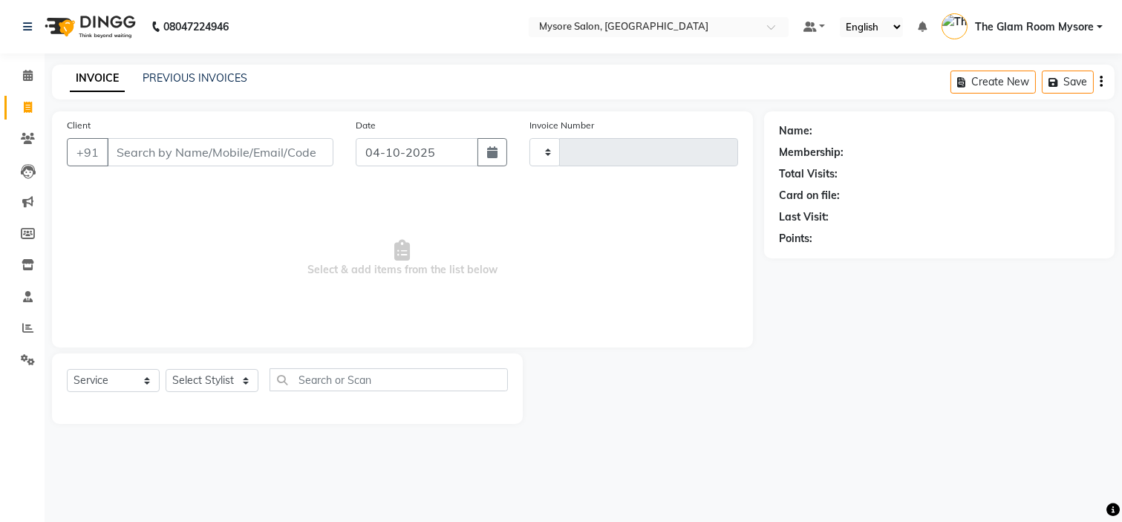
type input "1377"
select select "4255"
click at [218, 163] on input "Client" at bounding box center [220, 152] width 227 height 28
type input "8762139193"
click at [218, 163] on input "8762139193" at bounding box center [220, 152] width 227 height 28
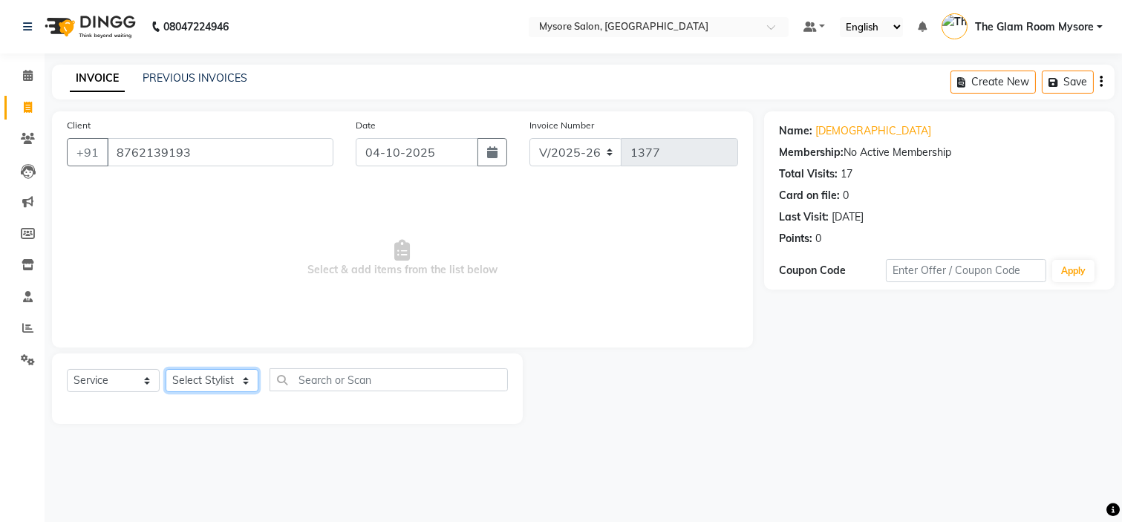
click at [230, 382] on select "Select Stylist [PERSON_NAME] [PERSON_NAME] Ashwini Ayaan DR. Apurva [PERSON_NAM…" at bounding box center [212, 380] width 93 height 23
select select "63165"
click at [166, 370] on select "Select Stylist [PERSON_NAME] [PERSON_NAME] Ashwini Ayaan DR. Apurva [PERSON_NAM…" at bounding box center [212, 380] width 93 height 23
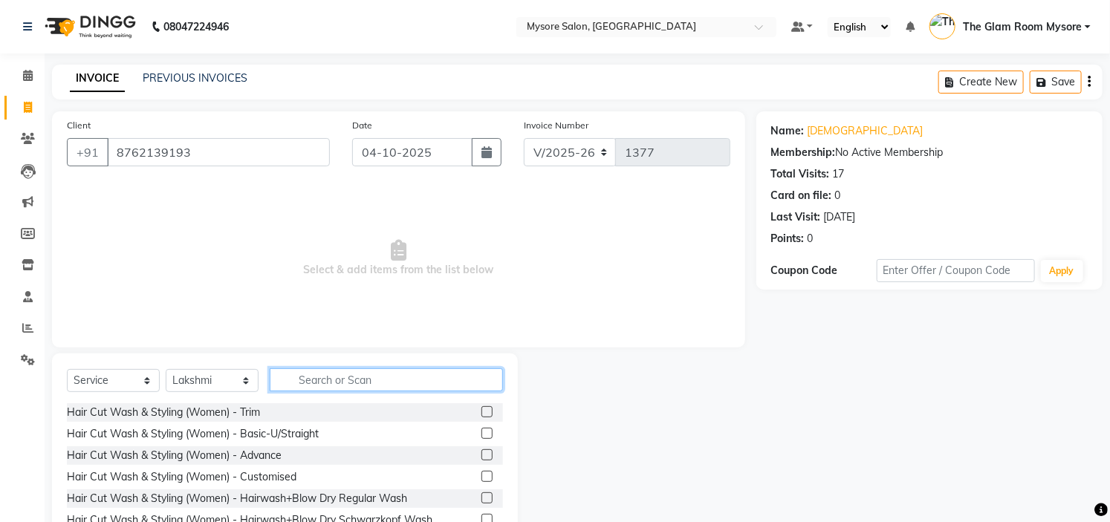
click at [411, 388] on input "text" at bounding box center [386, 379] width 233 height 23
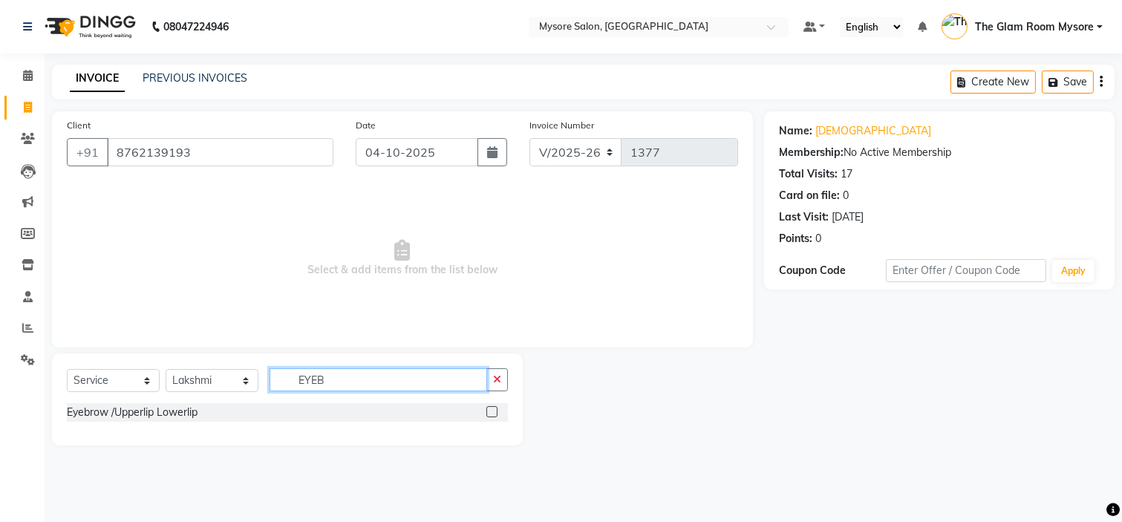
type input "EYEB"
click at [486, 411] on label at bounding box center [491, 411] width 11 height 11
click at [486, 411] on input "checkbox" at bounding box center [491, 413] width 10 height 10
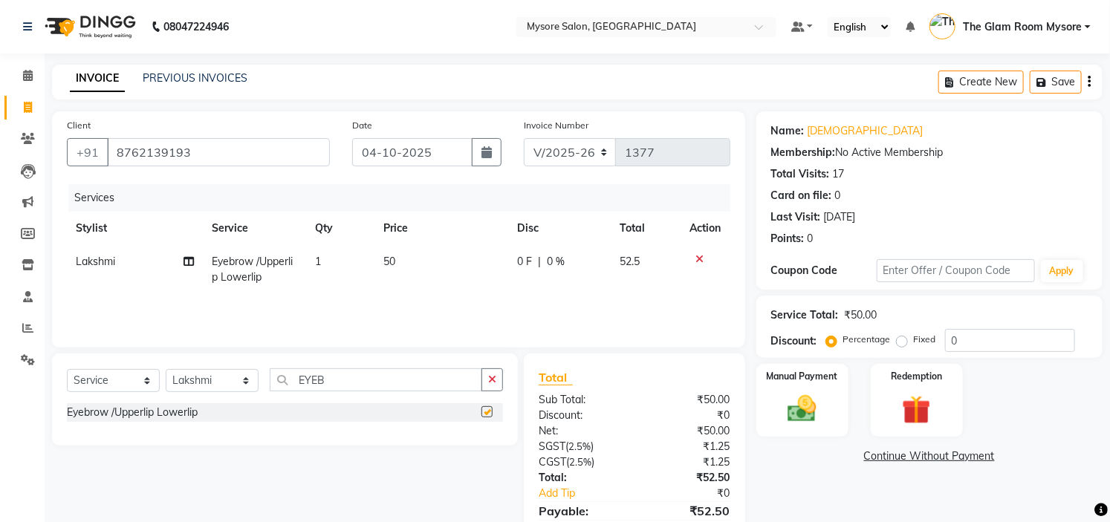
checkbox input "false"
click at [339, 258] on td "1" at bounding box center [340, 269] width 69 height 49
select select "63165"
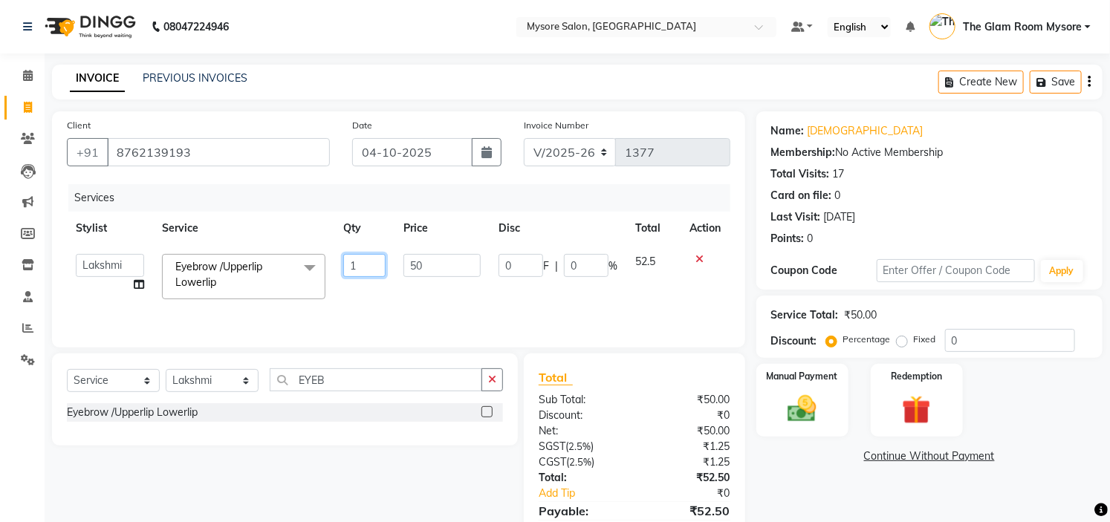
click at [354, 257] on input "1" at bounding box center [364, 265] width 42 height 23
type input "2"
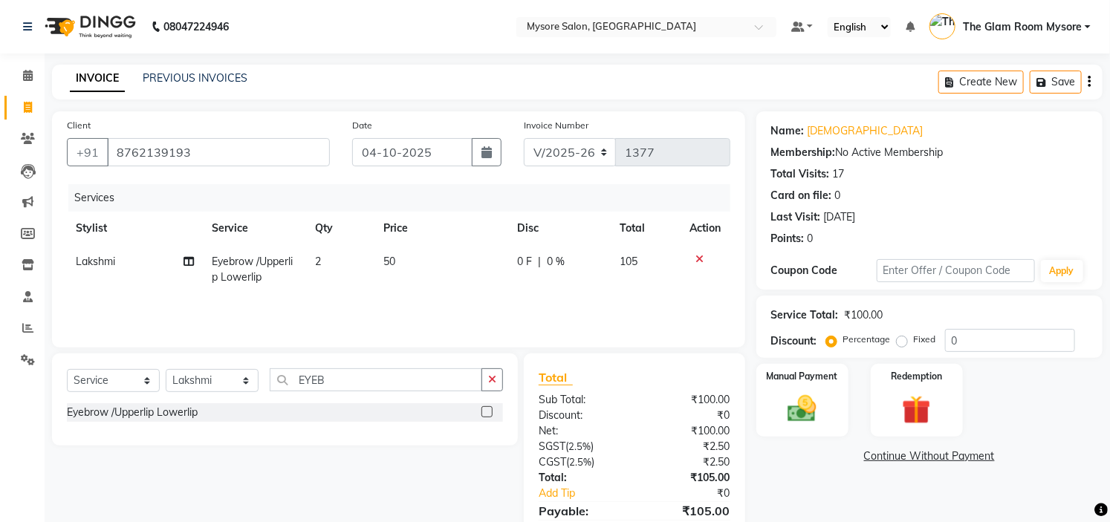
click at [484, 299] on div "Services Stylist Service Qty Price Disc Total Action Lakshmi Eyebrow /Upperlip …" at bounding box center [398, 258] width 663 height 149
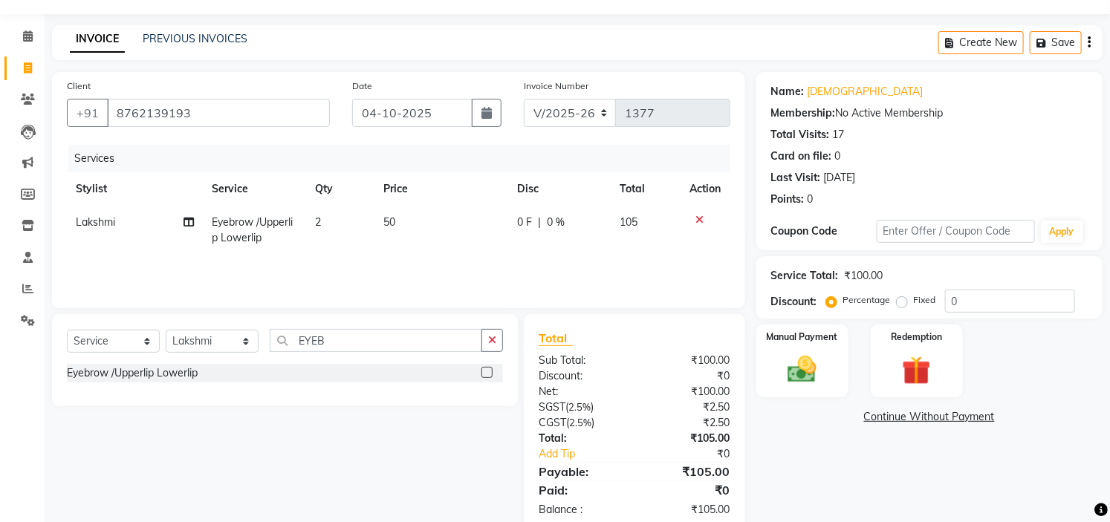
scroll to position [71, 0]
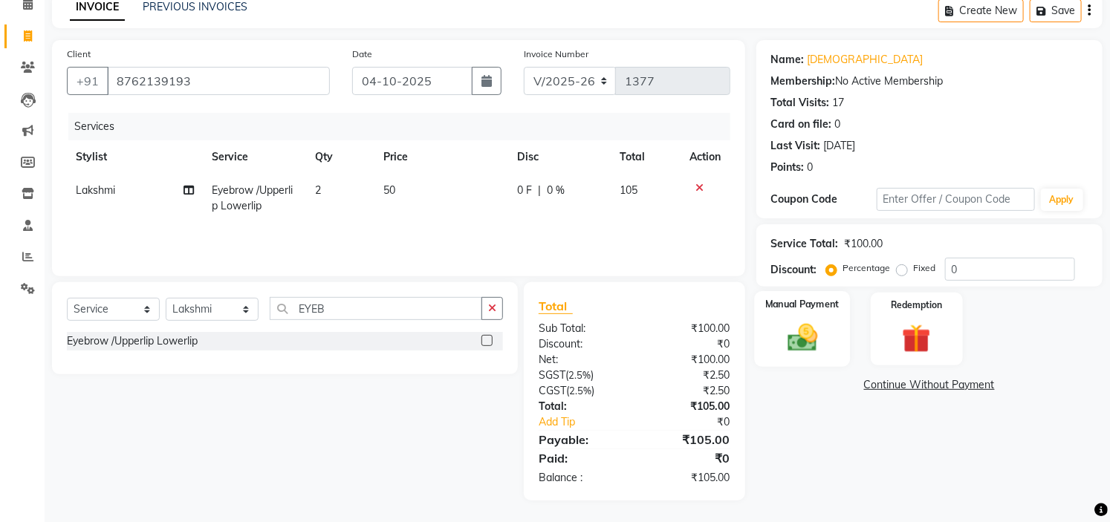
click at [807, 307] on label "Manual Payment" at bounding box center [802, 304] width 74 height 14
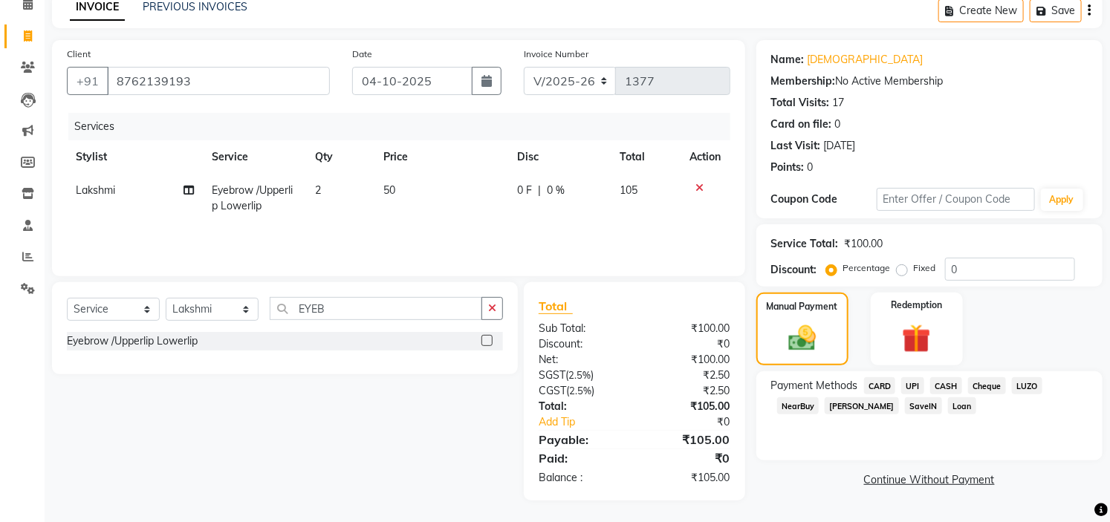
click at [916, 380] on span "UPI" at bounding box center [912, 385] width 23 height 17
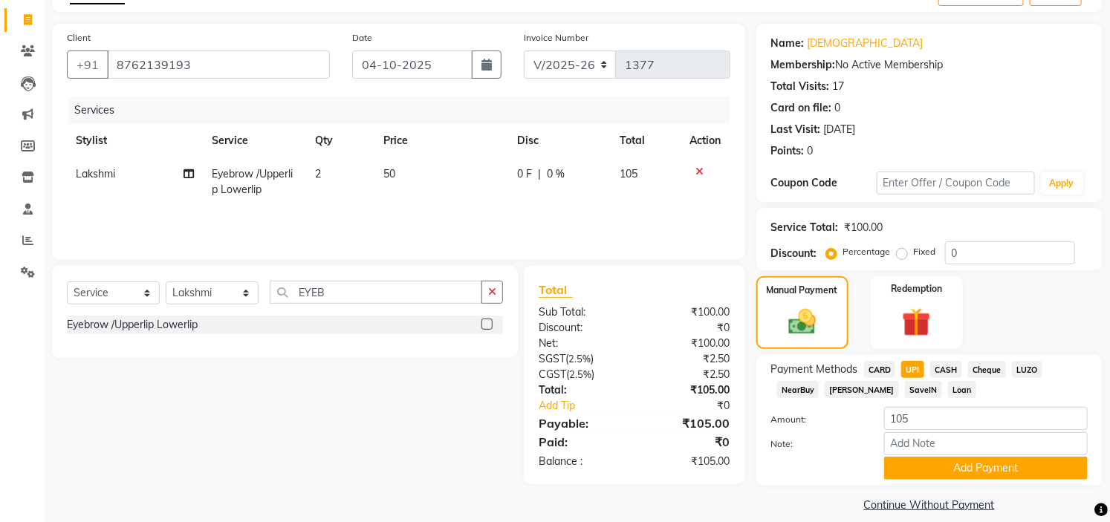
scroll to position [105, 0]
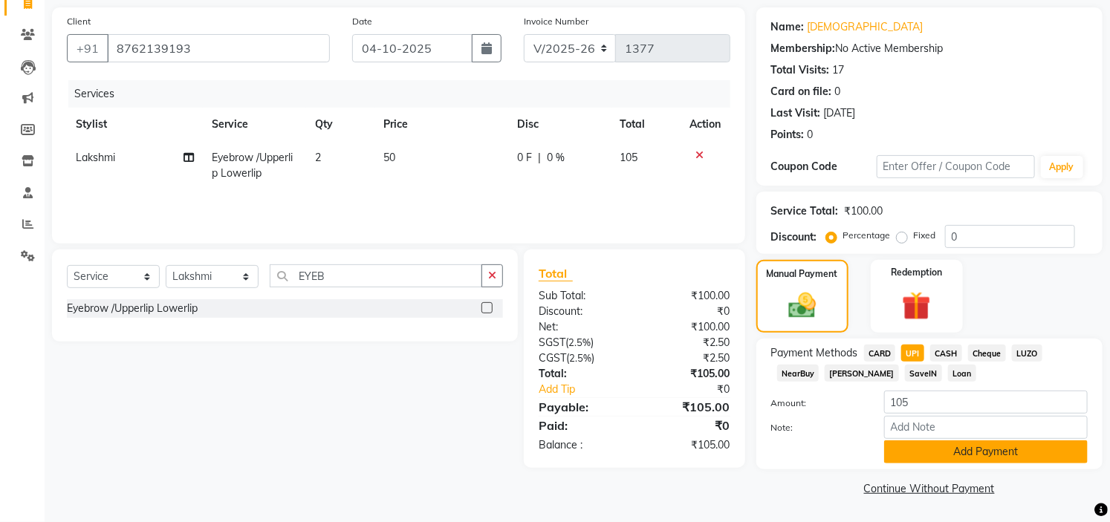
click at [961, 449] on button "Add Payment" at bounding box center [985, 451] width 203 height 23
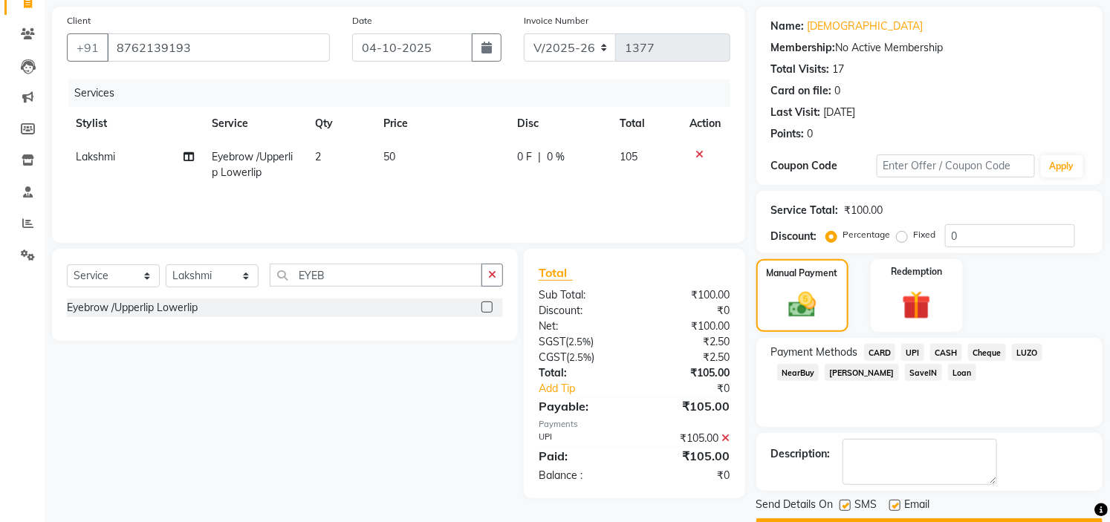
scroll to position [137, 0]
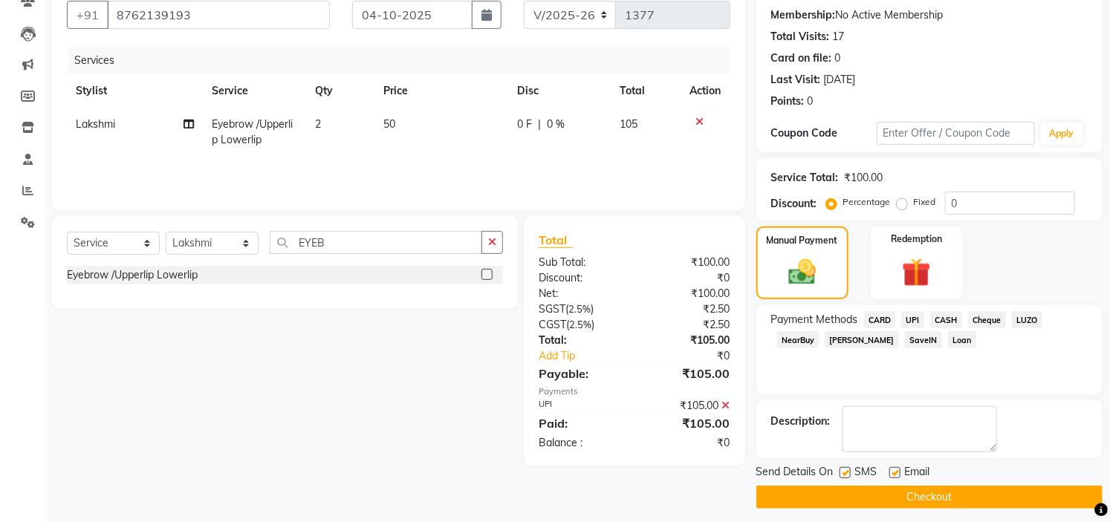
click at [988, 486] on button "Checkout" at bounding box center [929, 497] width 346 height 23
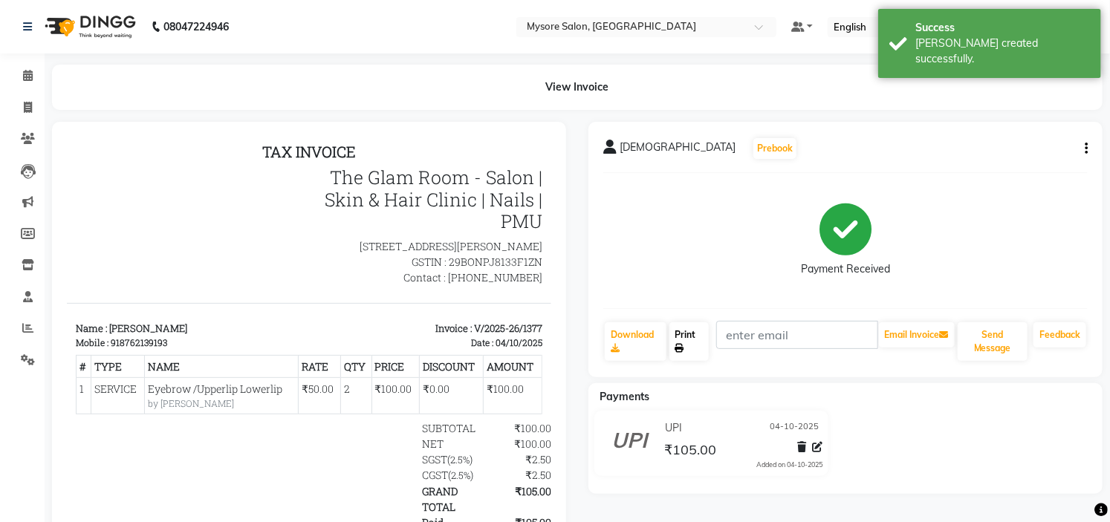
click at [697, 337] on link "Print" at bounding box center [689, 341] width 40 height 39
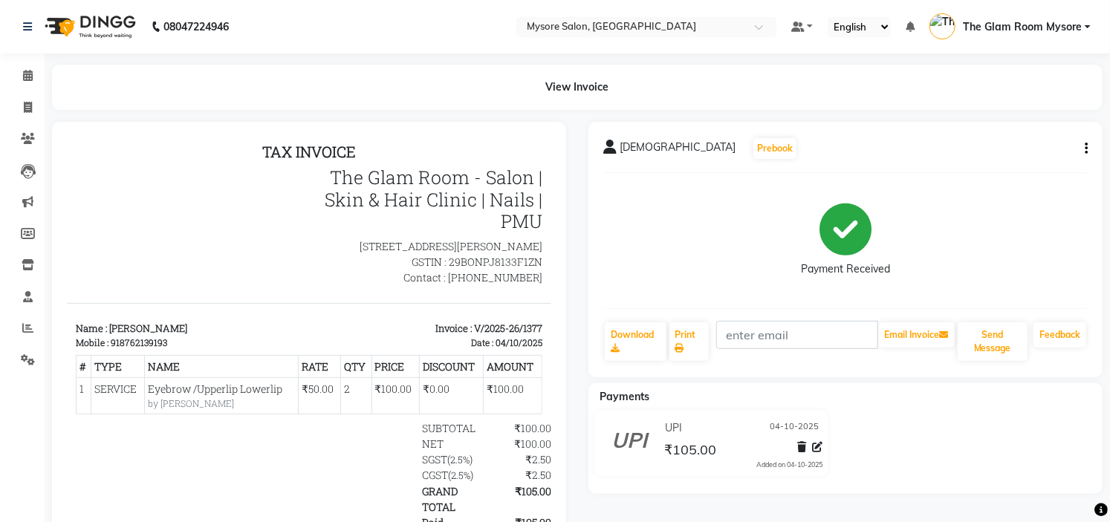
click at [688, 232] on div "Payment Received" at bounding box center [845, 240] width 484 height 111
click at [995, 340] on button "Send Message" at bounding box center [992, 341] width 70 height 39
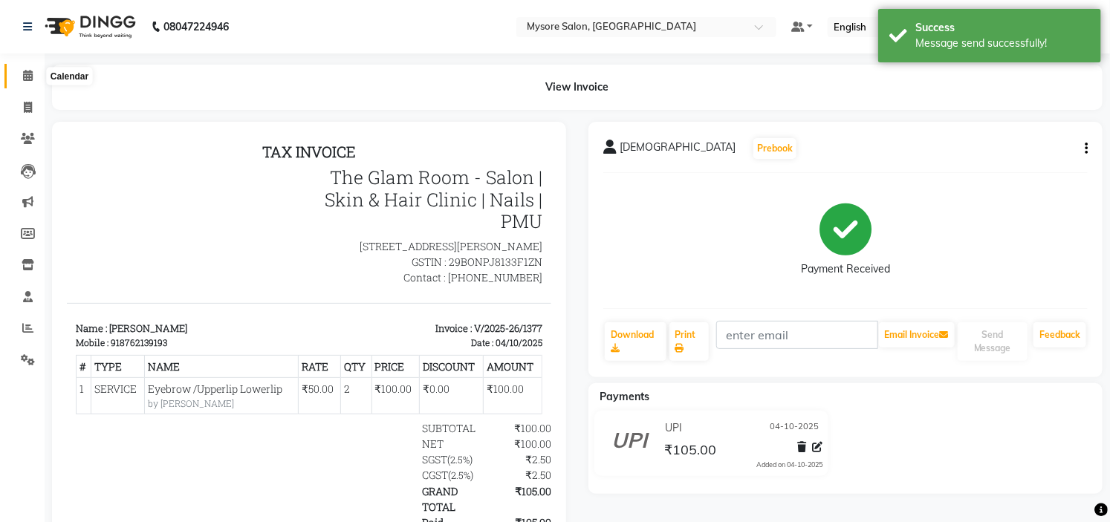
click at [28, 73] on icon at bounding box center [28, 75] width 10 height 11
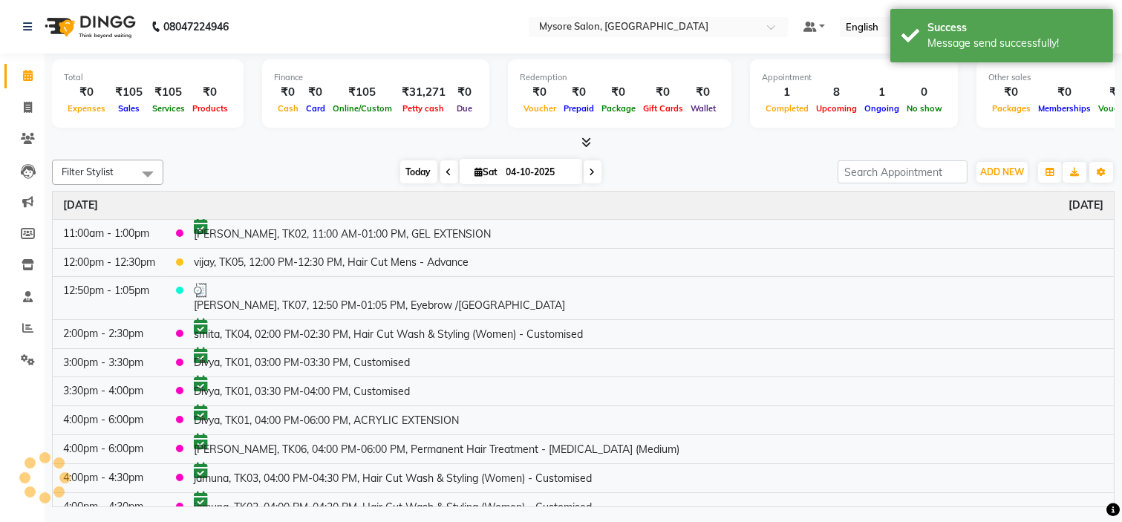
click at [403, 175] on span "Today" at bounding box center [418, 171] width 37 height 23
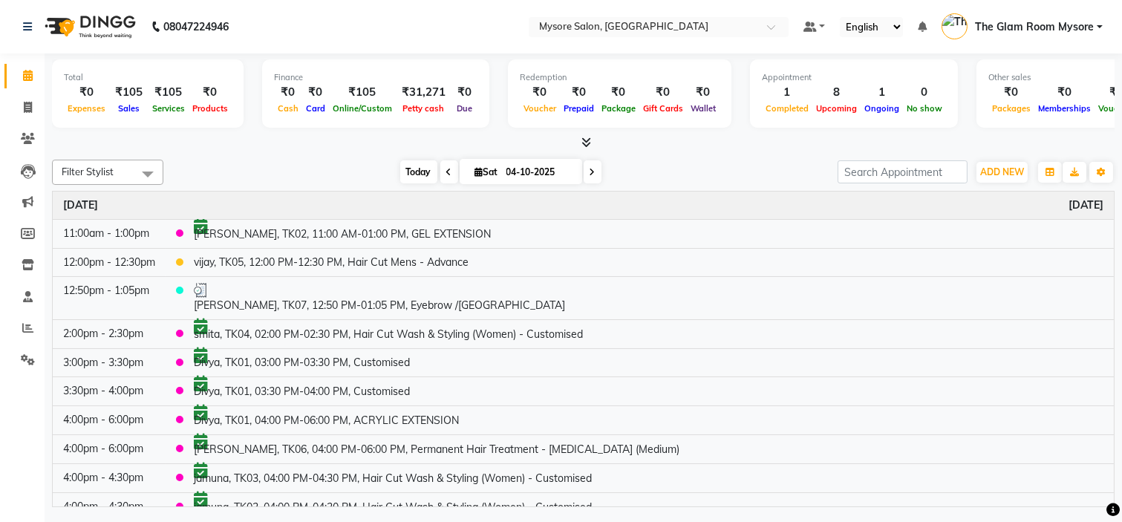
click at [410, 160] on span "Today" at bounding box center [418, 171] width 37 height 23
click at [412, 166] on span "Today" at bounding box center [418, 171] width 37 height 23
click at [446, 168] on icon at bounding box center [449, 172] width 6 height 9
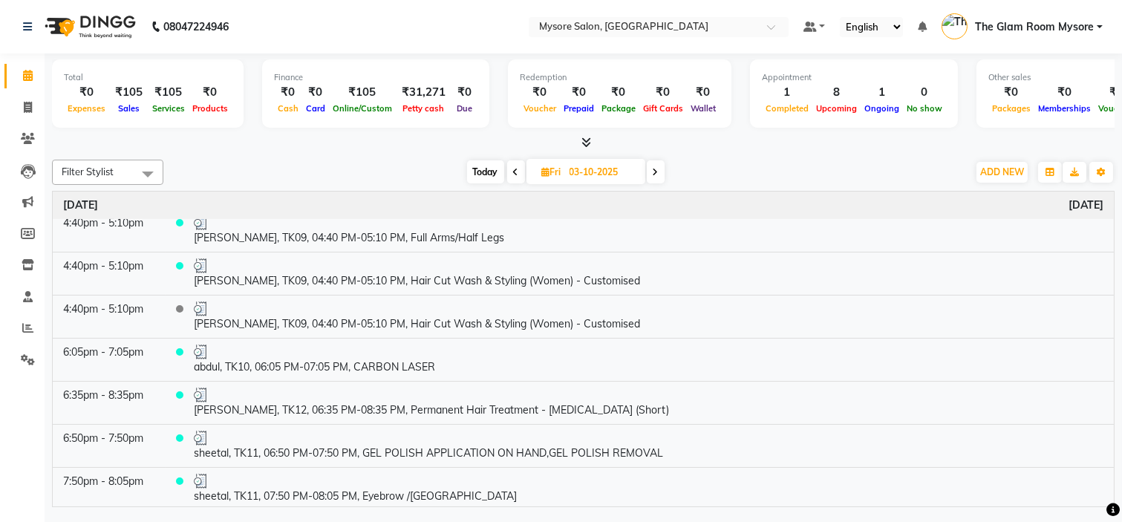
scroll to position [588, 0]
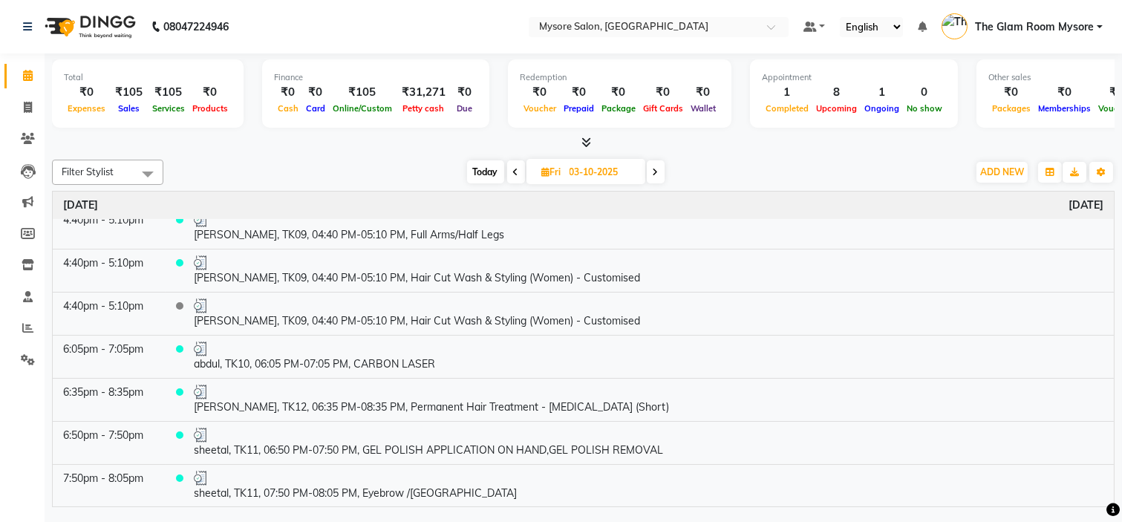
click at [518, 166] on span at bounding box center [516, 171] width 18 height 23
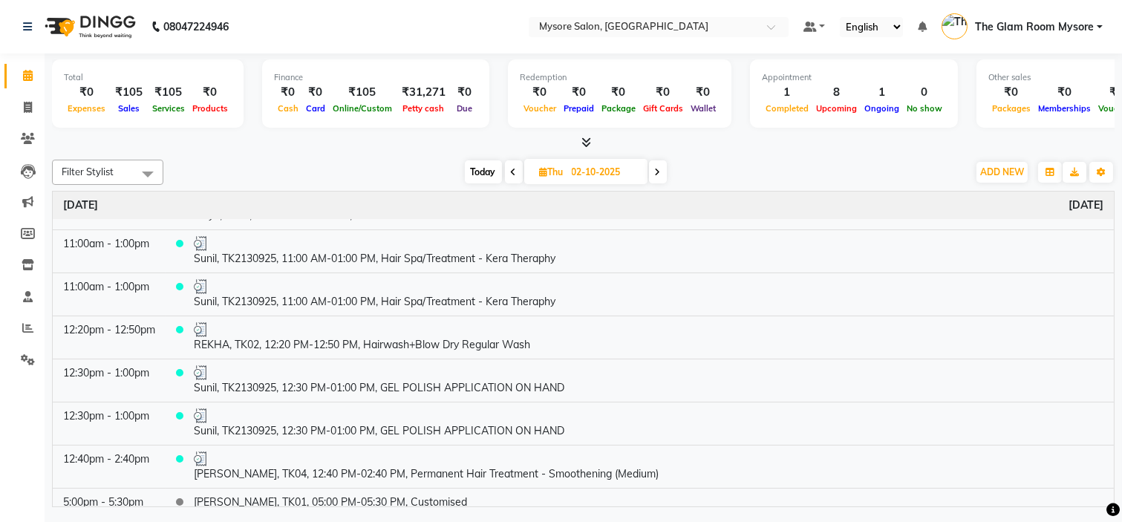
scroll to position [42, 0]
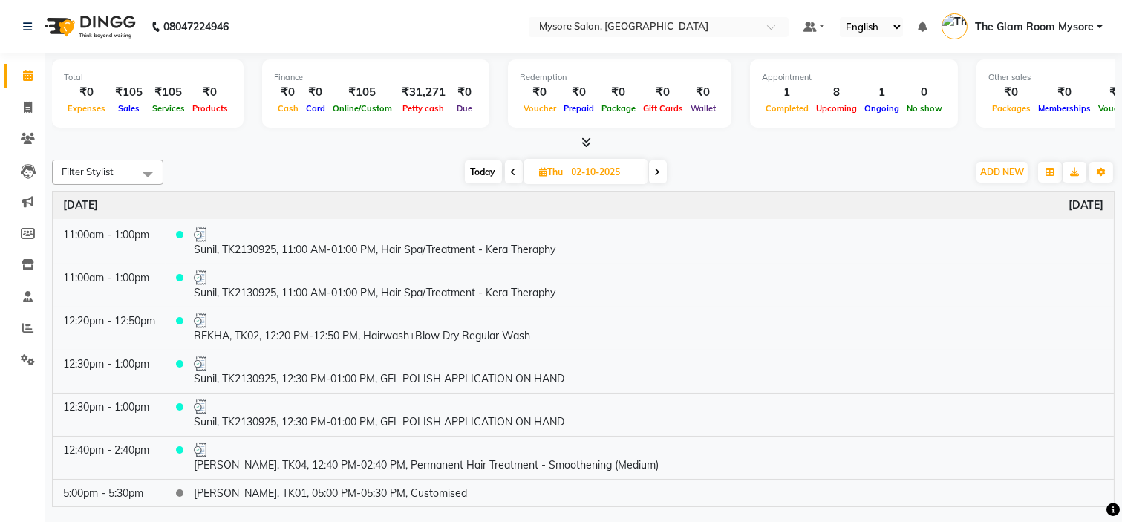
click at [481, 169] on span "Today" at bounding box center [483, 171] width 37 height 23
type input "04-10-2025"
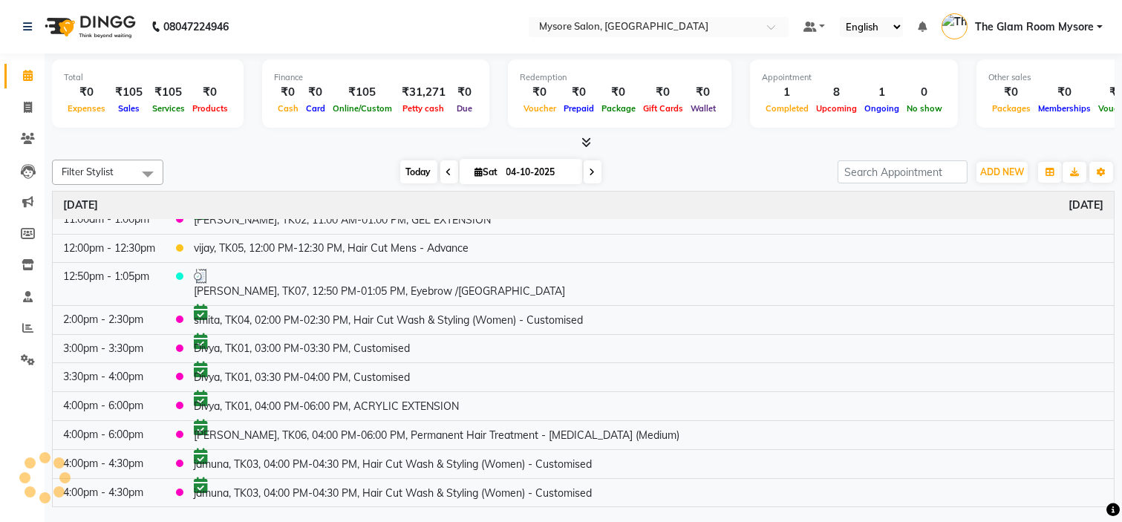
scroll to position [15, 0]
click at [420, 171] on span "Today" at bounding box center [418, 171] width 37 height 23
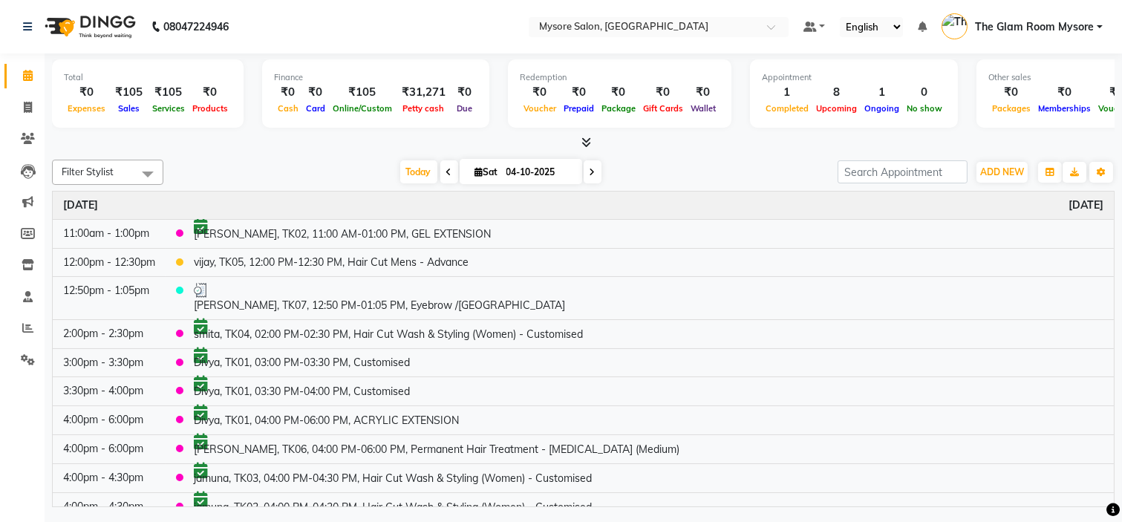
click at [709, 143] on div at bounding box center [583, 143] width 1063 height 16
click at [417, 175] on span "Today" at bounding box center [418, 171] width 37 height 23
click at [414, 169] on span "Today" at bounding box center [418, 171] width 37 height 23
